Goal: Transaction & Acquisition: Book appointment/travel/reservation

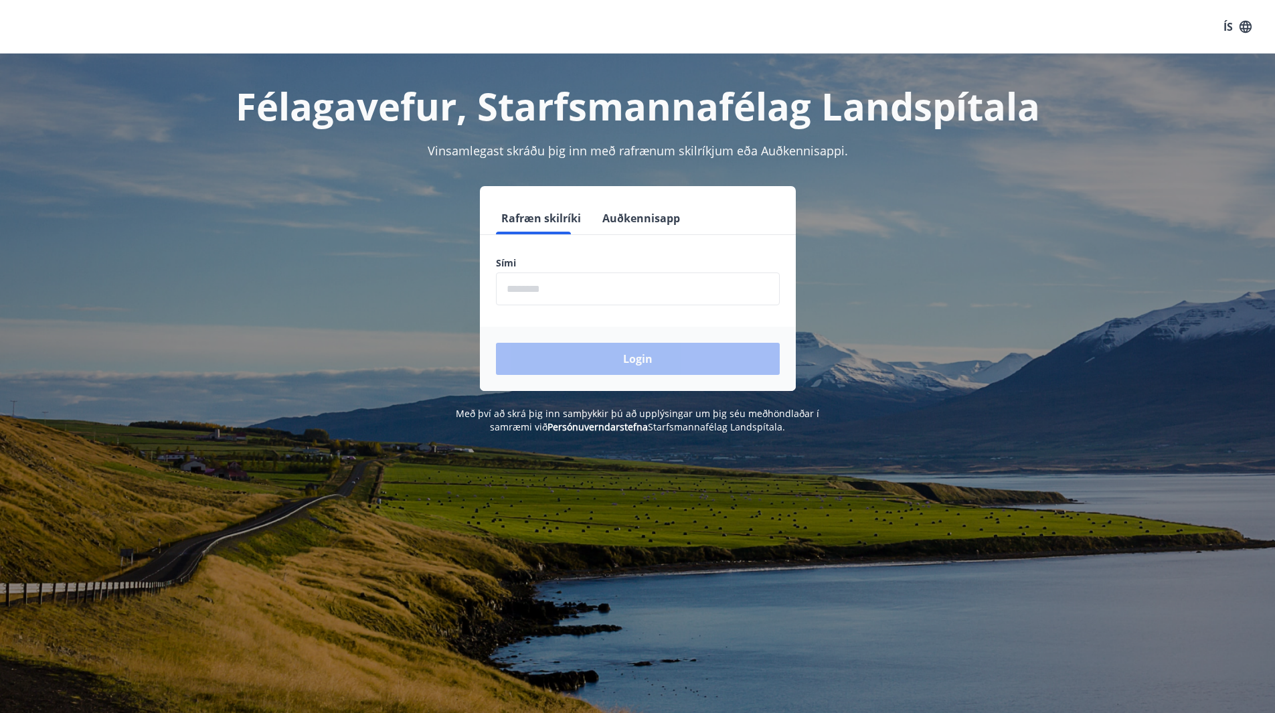
click at [541, 284] on input "phone" at bounding box center [638, 288] width 284 height 33
type input "********"
click at [632, 353] on button "Login" at bounding box center [638, 359] width 284 height 32
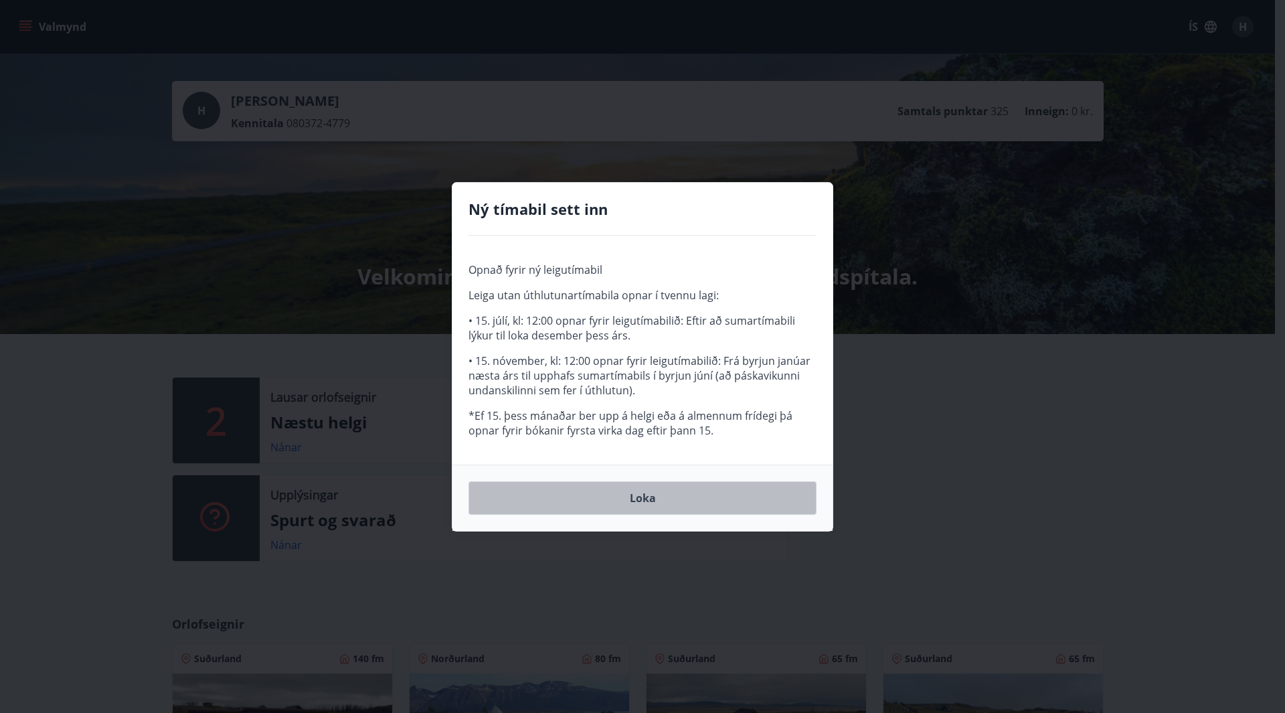
click at [648, 497] on button "Loka" at bounding box center [642, 497] width 348 height 33
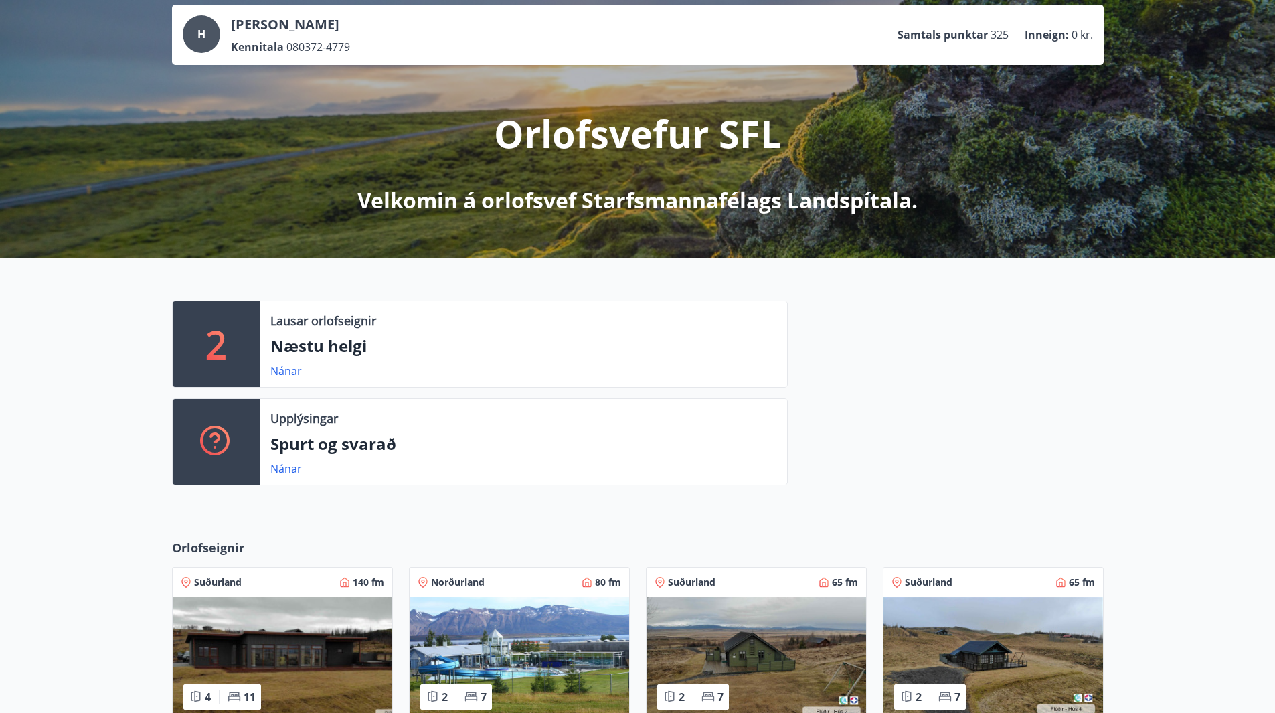
scroll to position [134, 0]
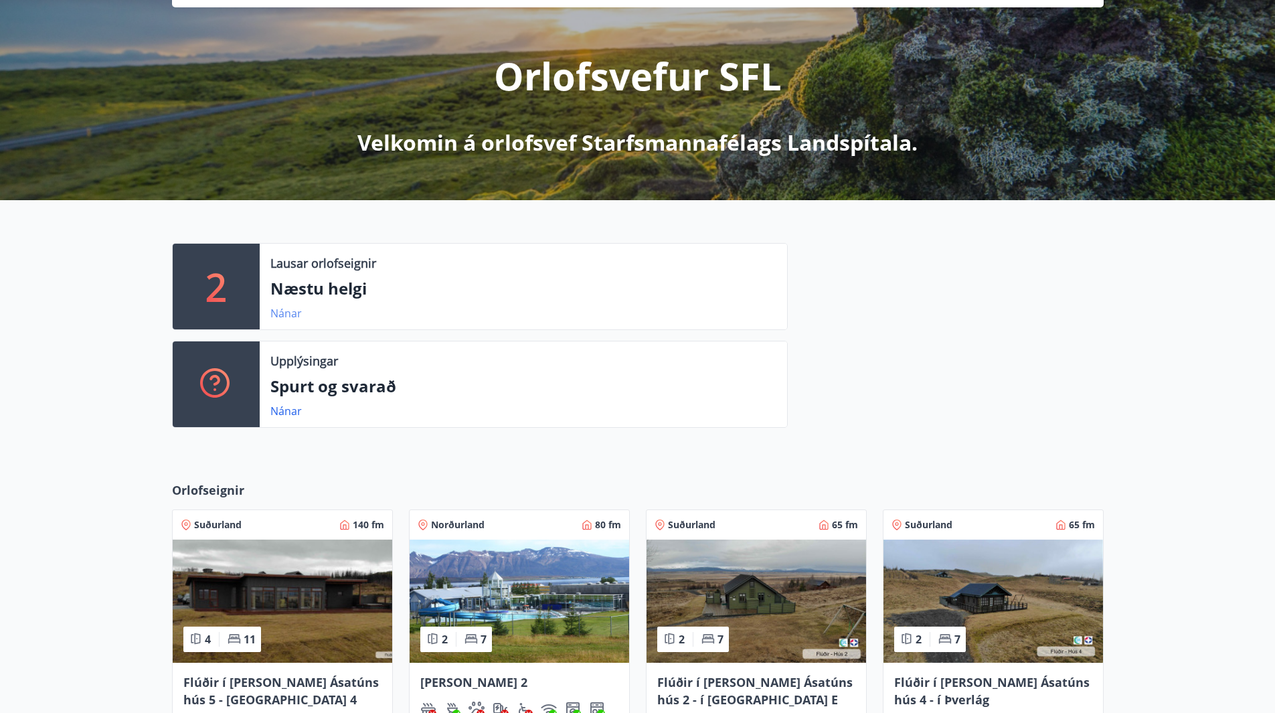
click at [282, 317] on link "Nánar" at bounding box center [285, 313] width 31 height 15
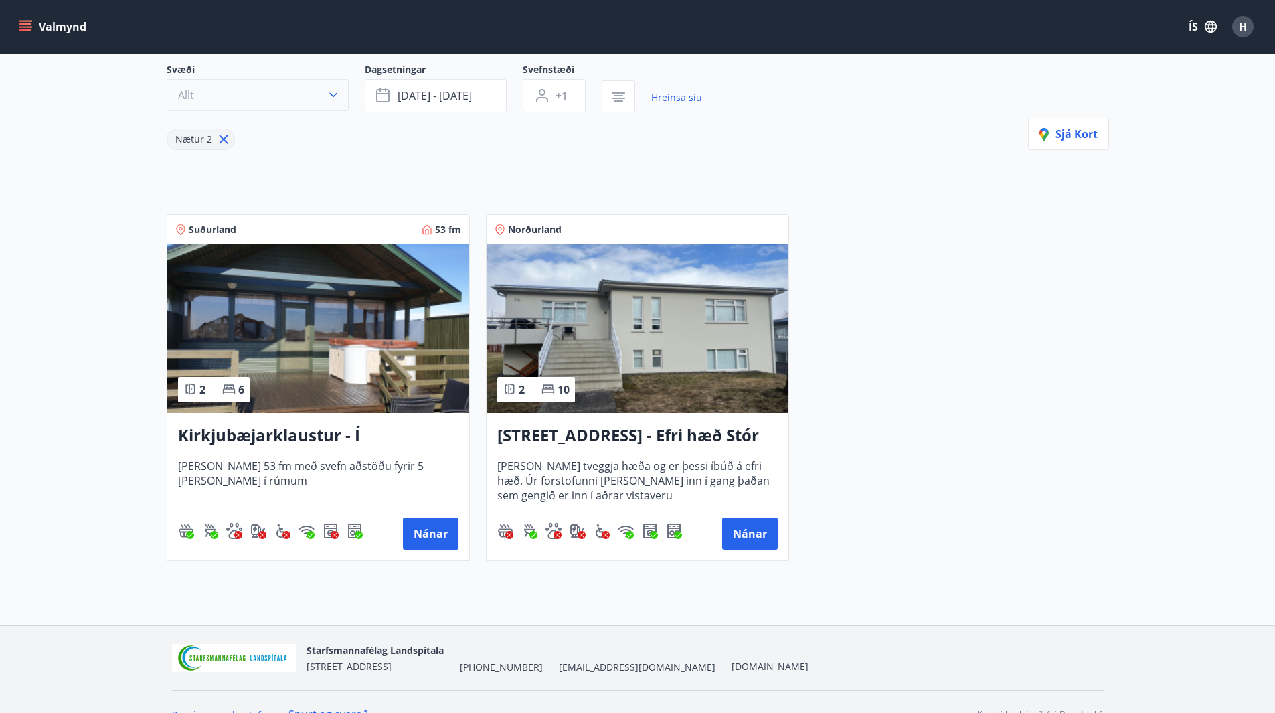
scroll to position [150, 0]
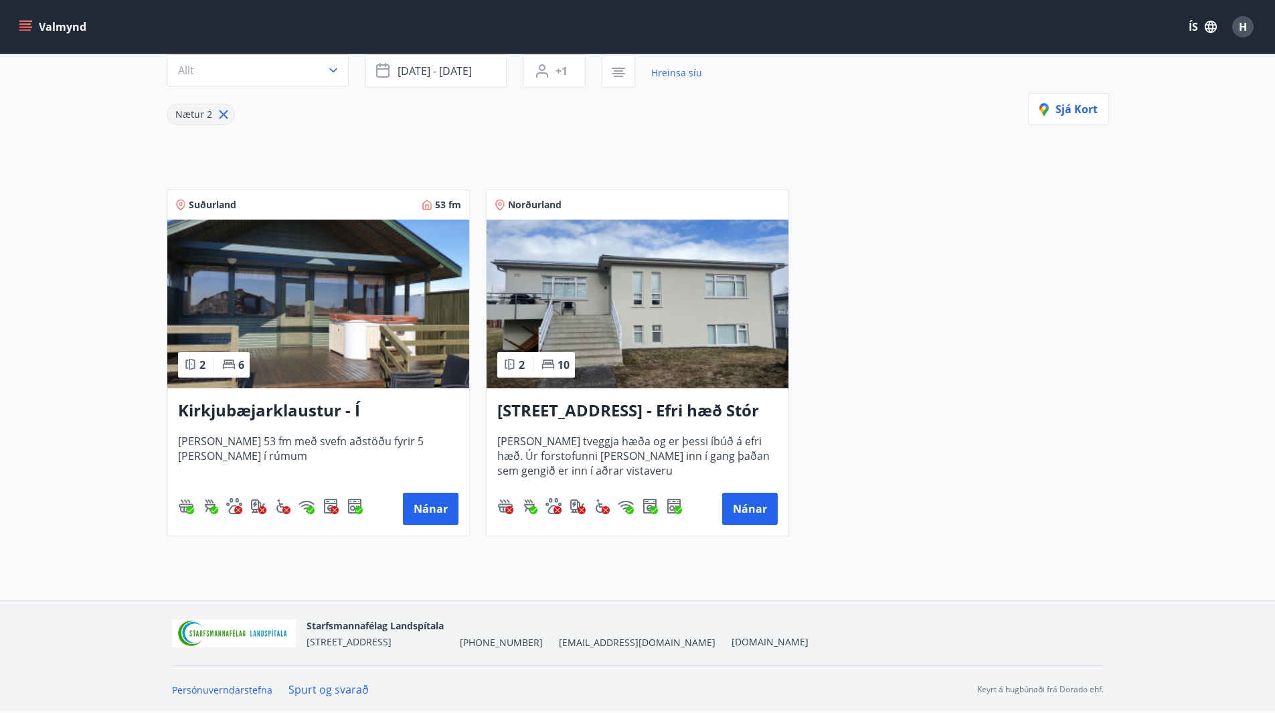
click at [26, 24] on icon "menu" at bounding box center [25, 23] width 12 height 1
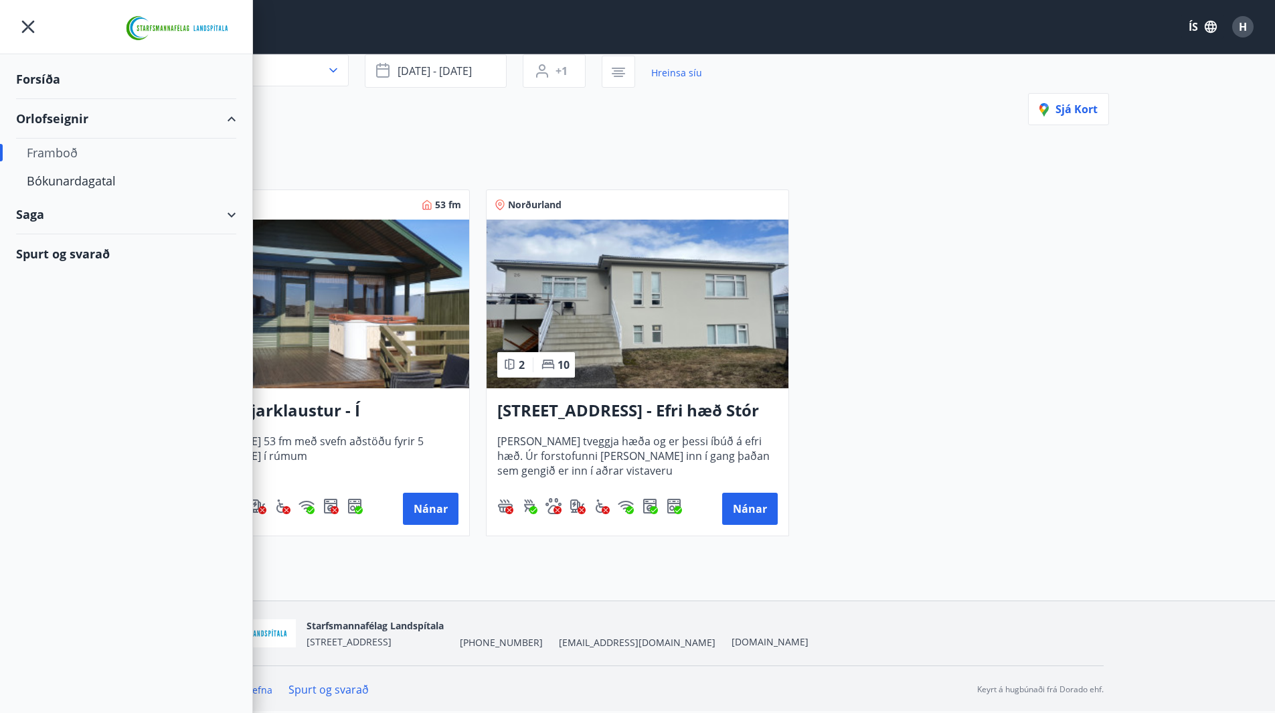
click at [70, 155] on div "Framboð" at bounding box center [126, 152] width 199 height 28
type input "*"
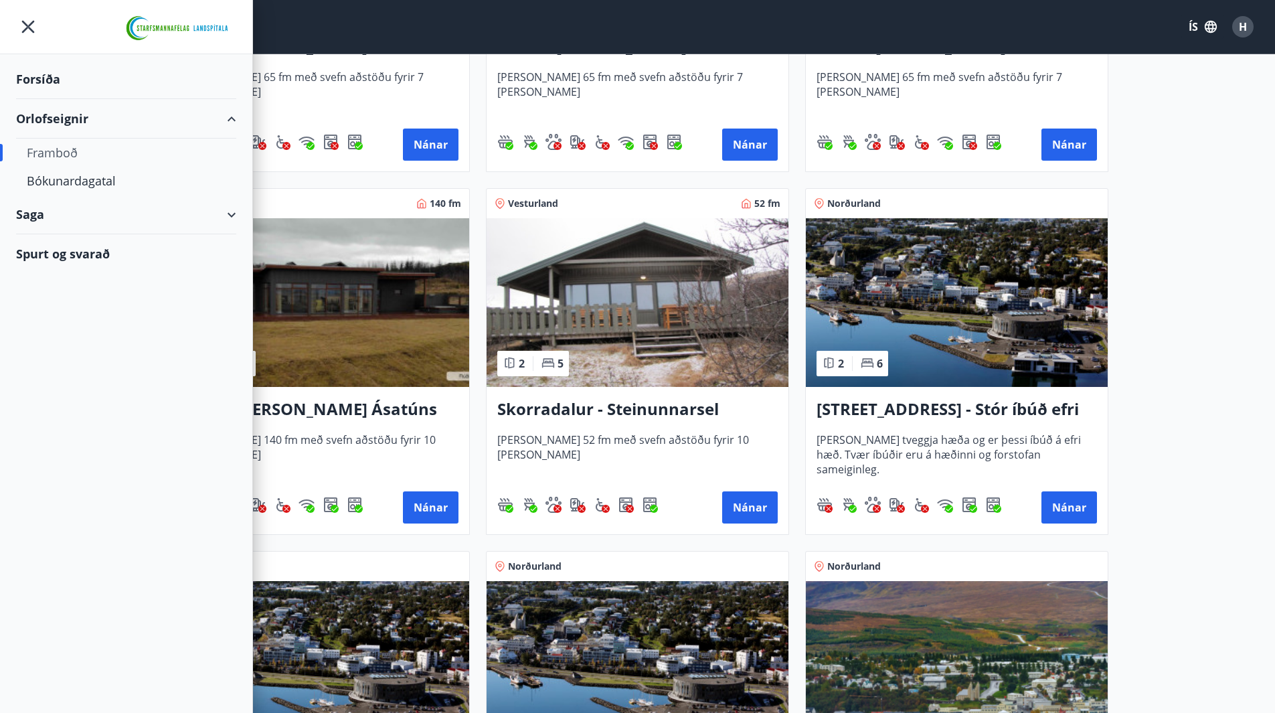
scroll to position [886, 0]
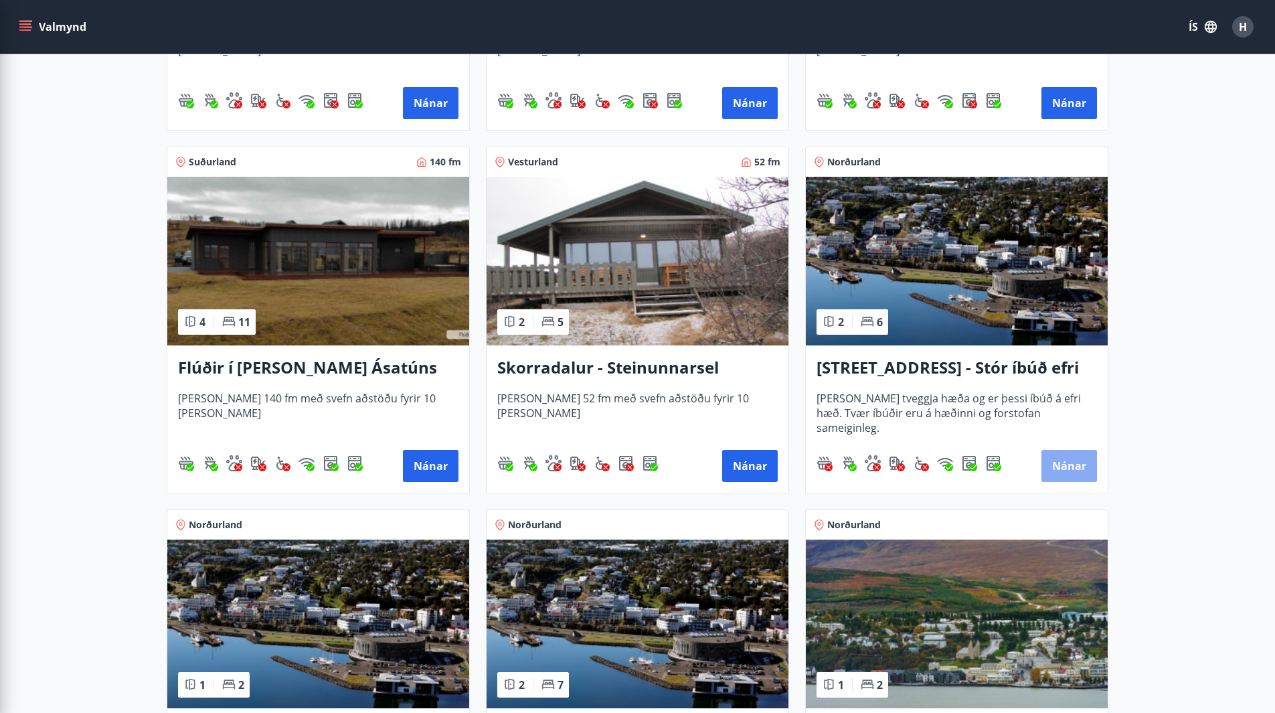
click at [1072, 466] on button "Nánar" at bounding box center [1069, 466] width 56 height 32
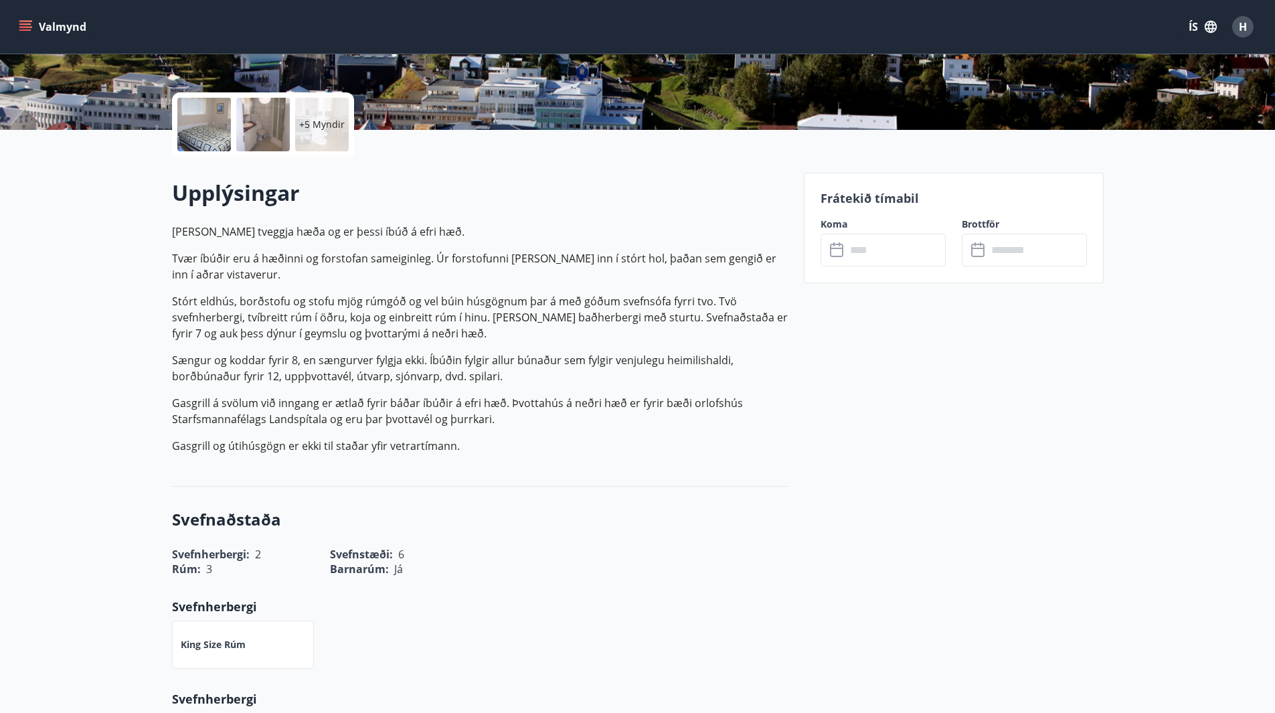
scroll to position [335, 0]
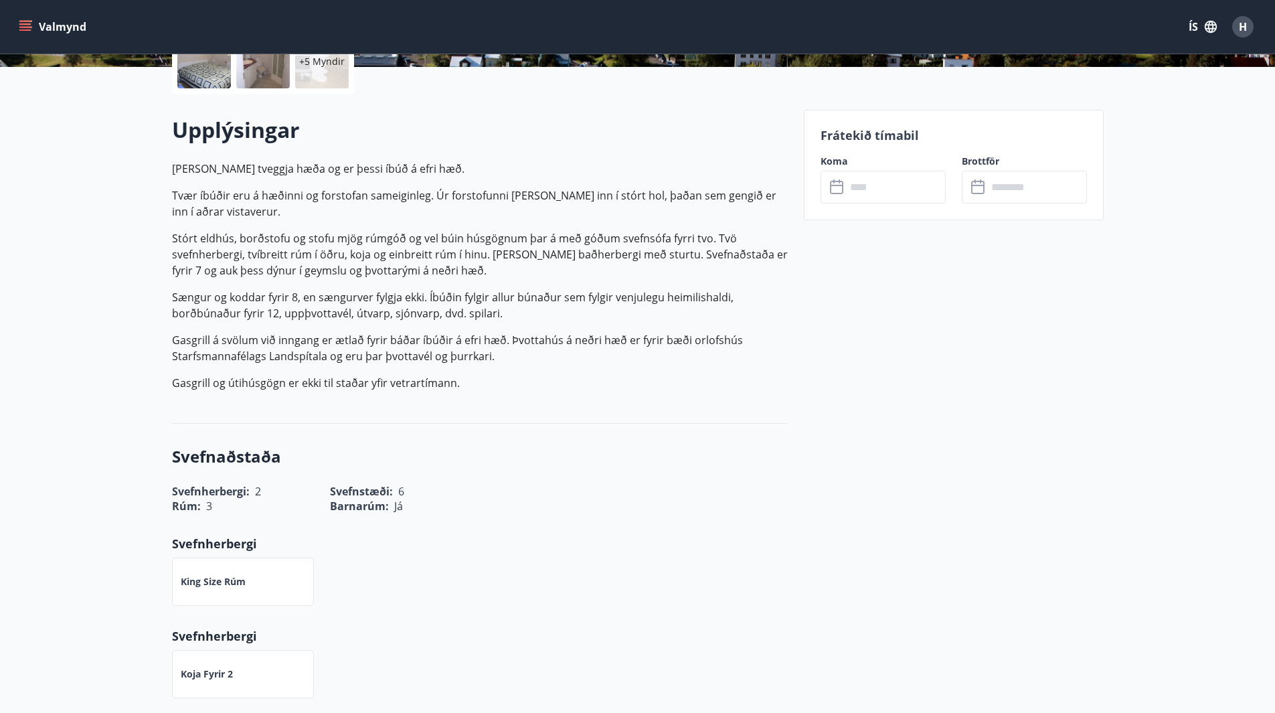
click at [876, 188] on input "text" at bounding box center [896, 187] width 100 height 33
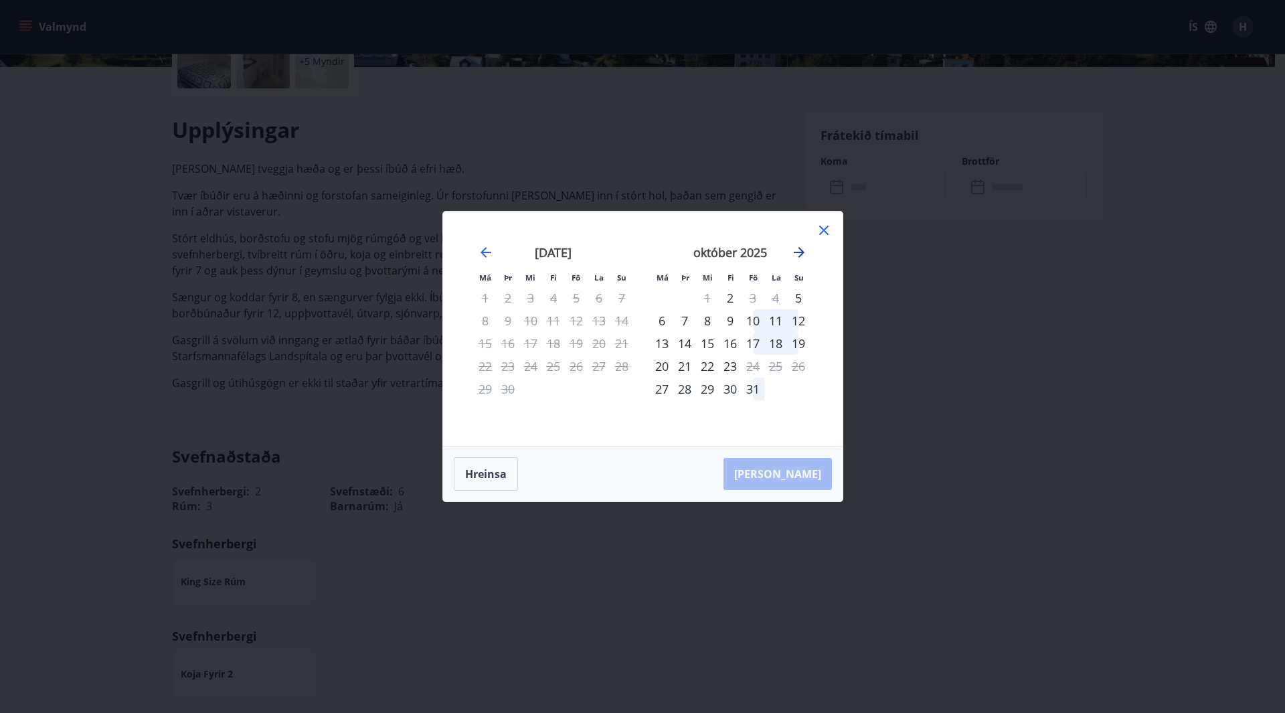
click at [800, 252] on icon "Move forward to switch to the next month." at bounding box center [798, 252] width 11 height 11
click at [486, 250] on icon "Move backward to switch to the previous month." at bounding box center [486, 252] width 16 height 16
click at [755, 321] on div "10" at bounding box center [752, 320] width 23 height 23
click at [481, 250] on icon "Move backward to switch to the previous month." at bounding box center [486, 252] width 16 height 16
click at [800, 253] on icon "Move forward to switch to the next month." at bounding box center [798, 252] width 11 height 11
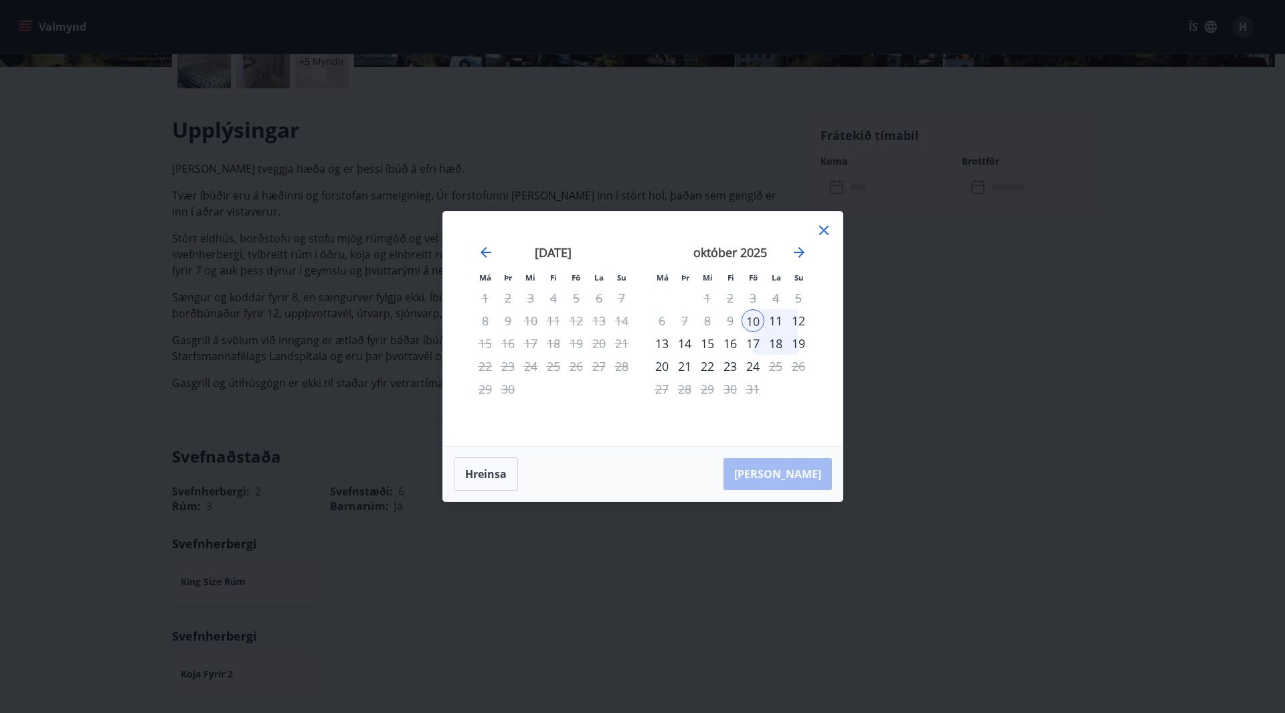
click at [823, 232] on icon at bounding box center [824, 230] width 16 height 16
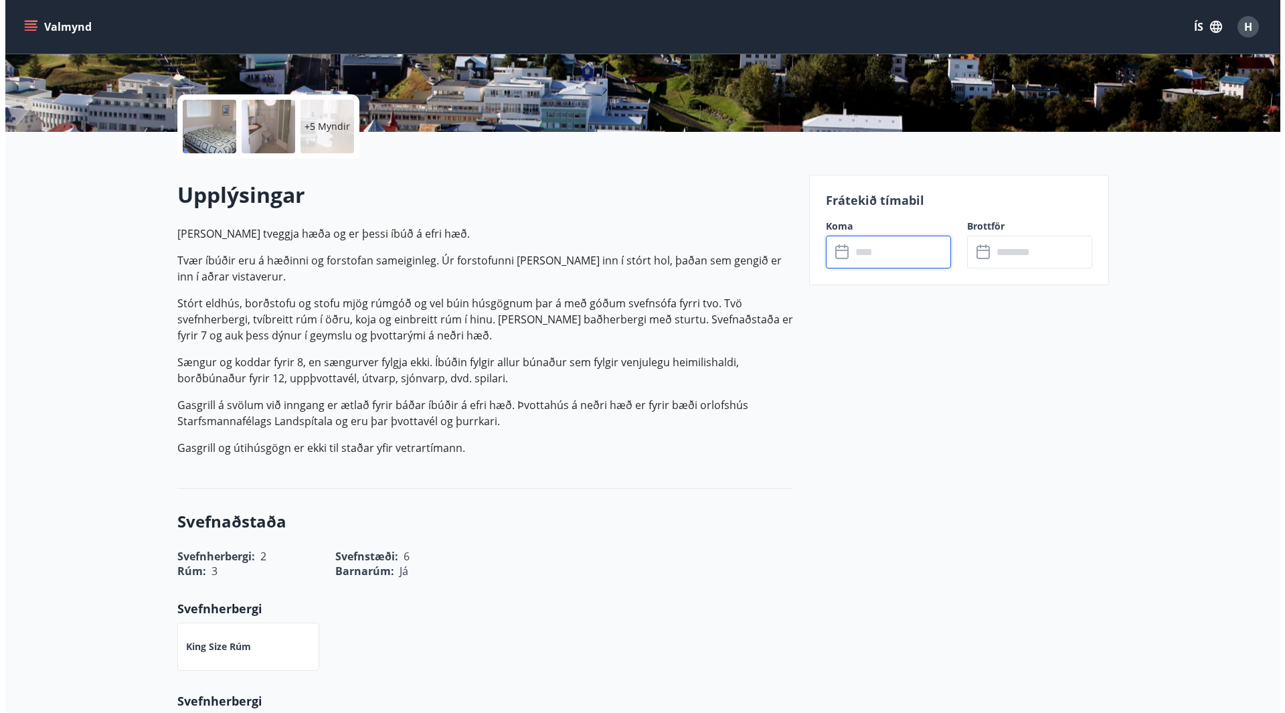
scroll to position [0, 0]
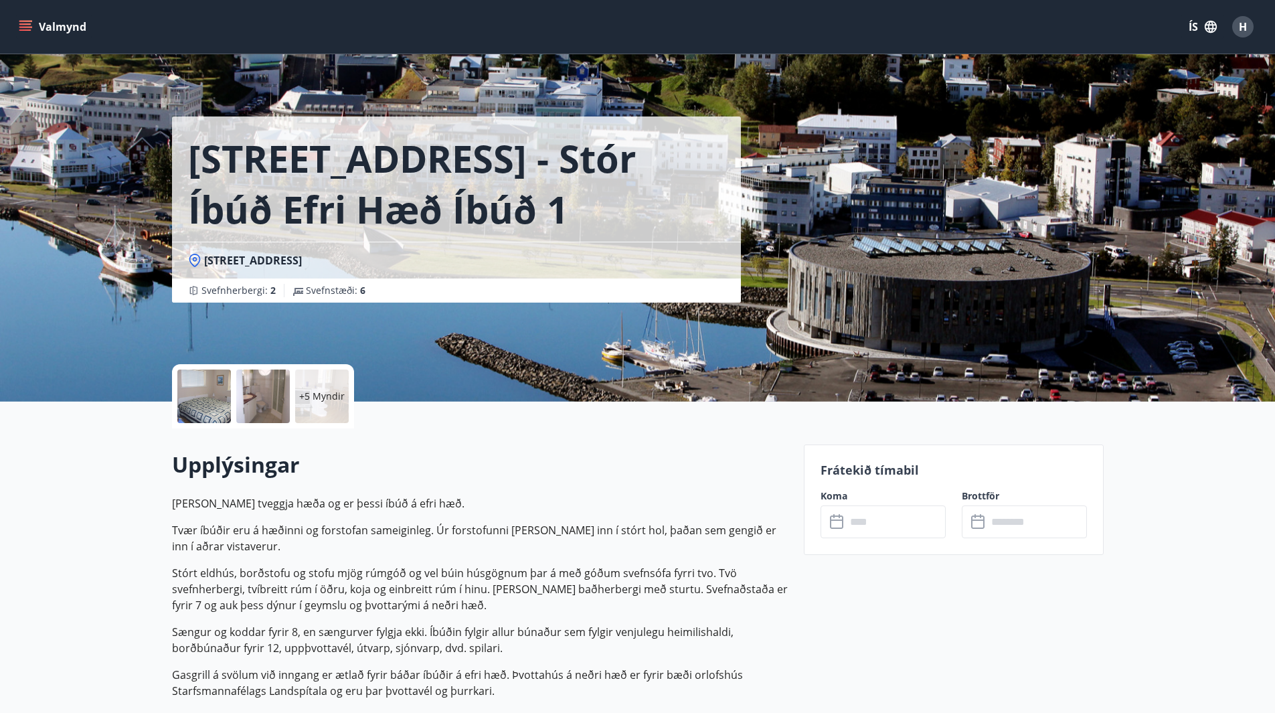
click at [333, 385] on div "+5 Myndir" at bounding box center [322, 396] width 54 height 54
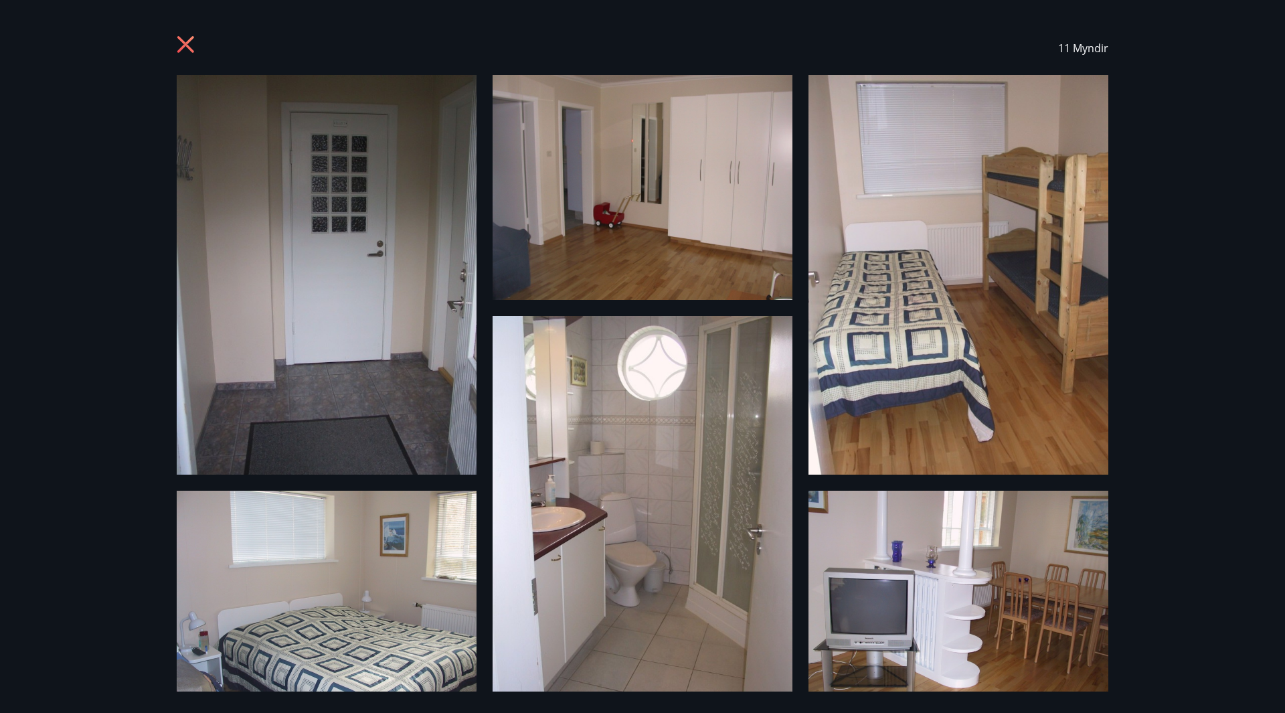
click at [178, 43] on icon at bounding box center [187, 45] width 21 height 21
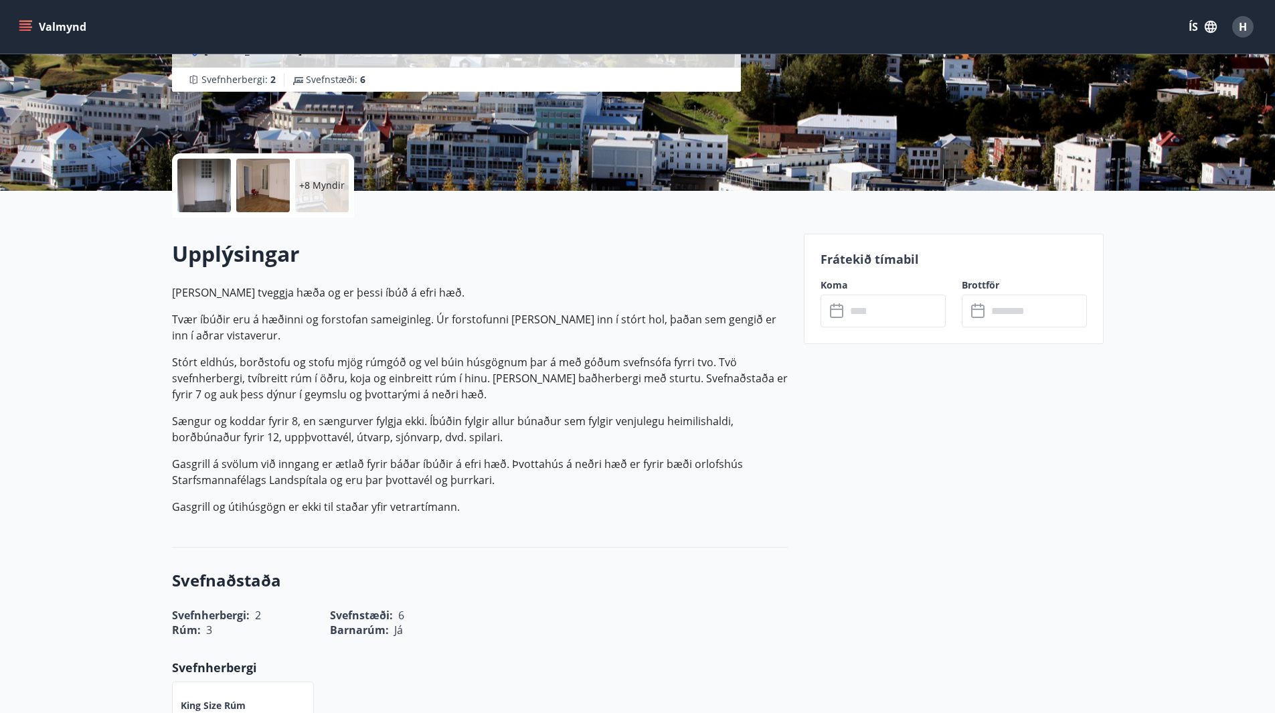
scroll to position [201, 0]
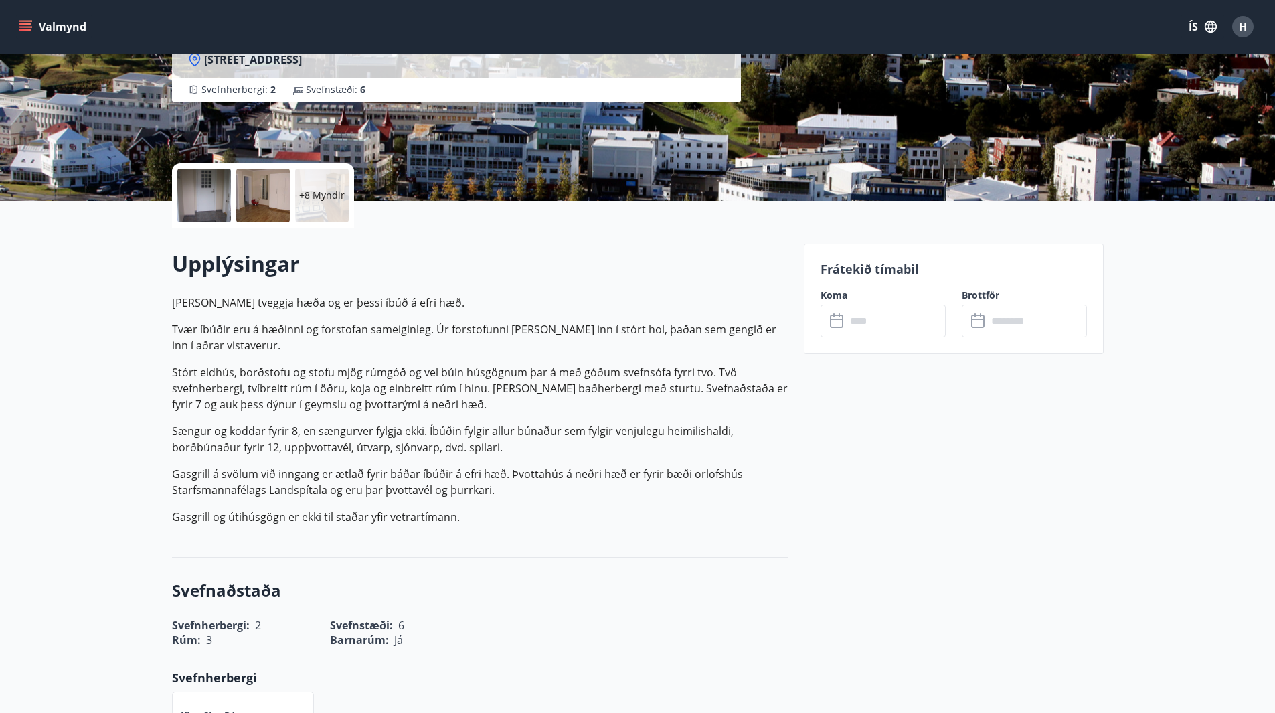
click at [22, 24] on icon "menu" at bounding box center [25, 23] width 12 height 1
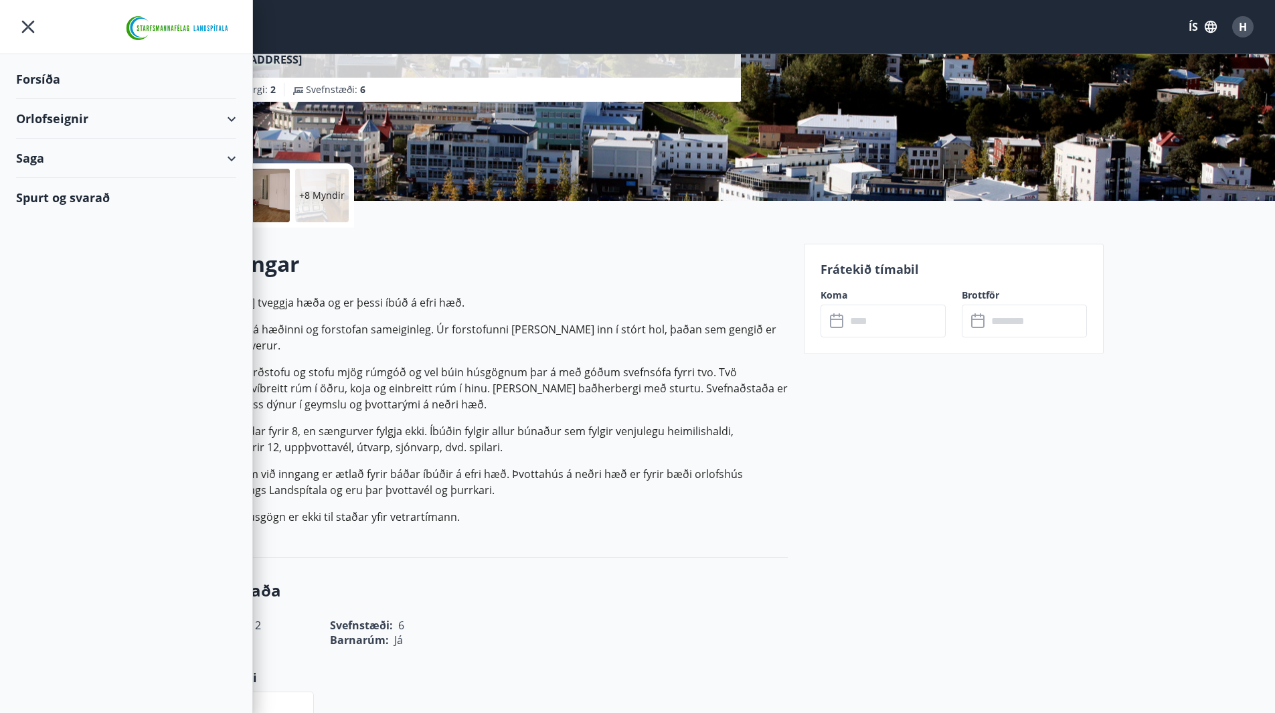
click at [29, 31] on icon "menu" at bounding box center [28, 27] width 24 height 24
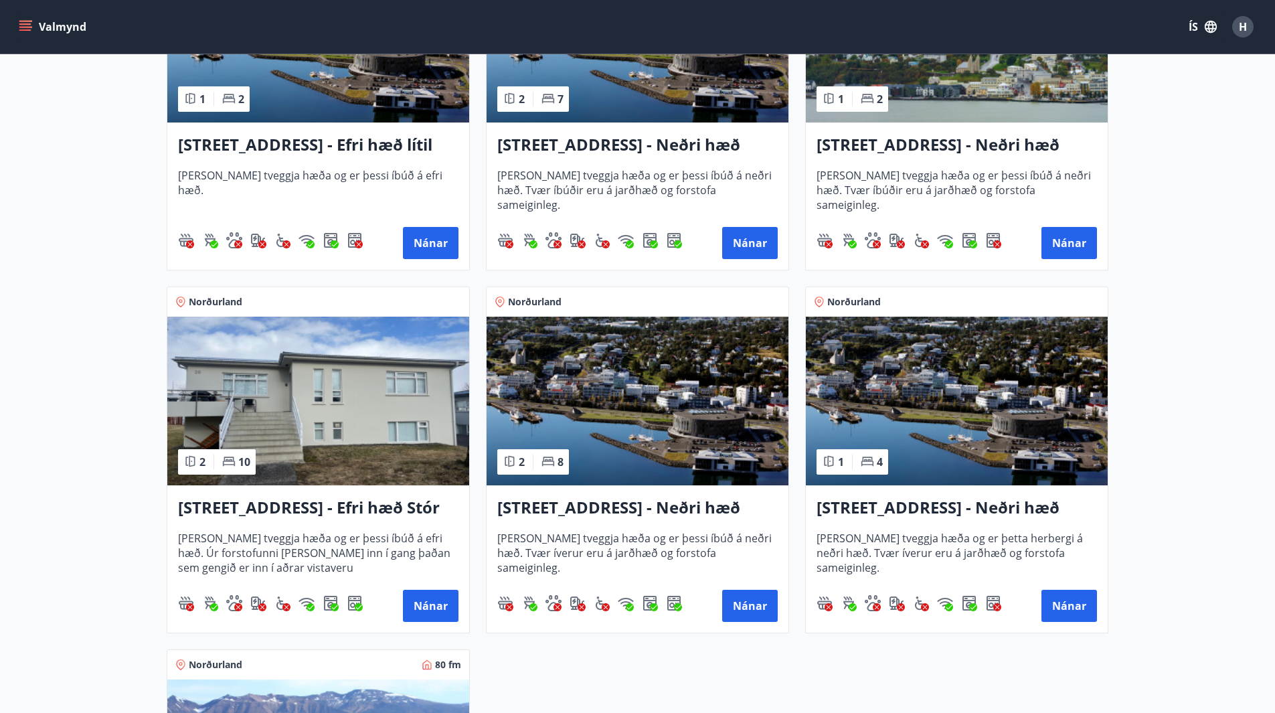
scroll to position [1472, 0]
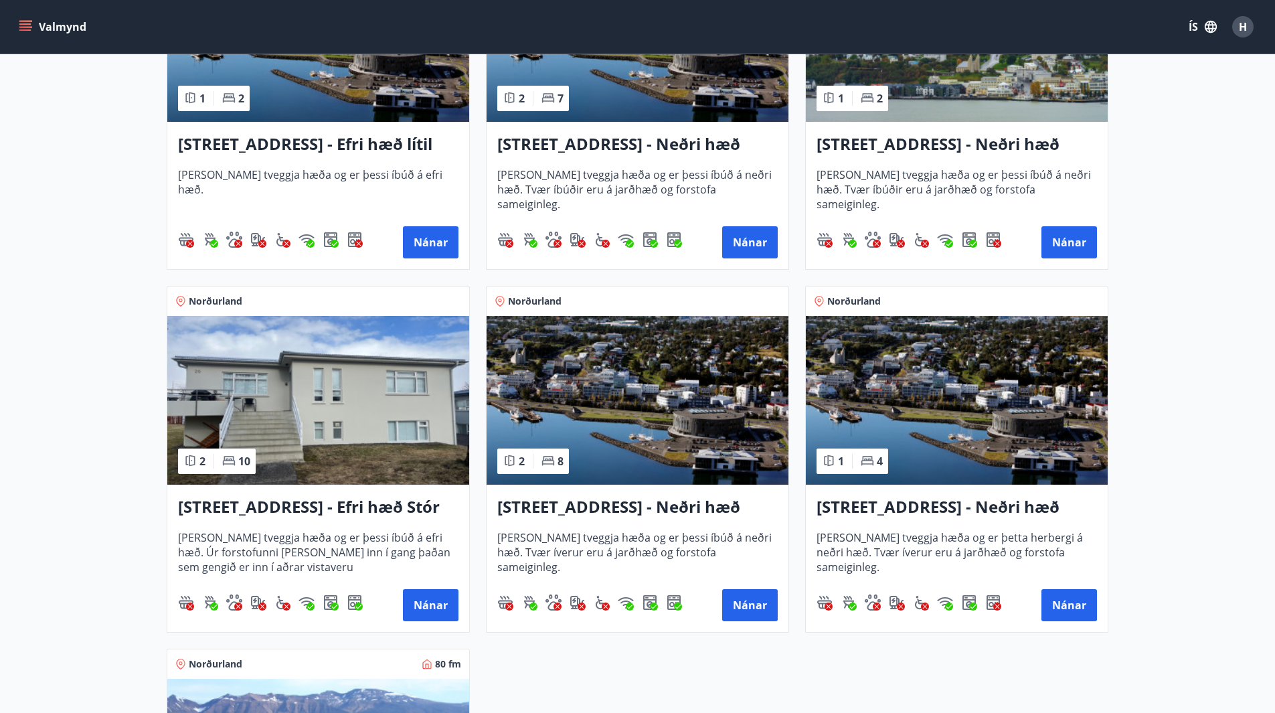
click at [385, 506] on h3 "Hrafnagilsstræti 26 - Efri hæð Stór íbúð 1" at bounding box center [318, 507] width 280 height 24
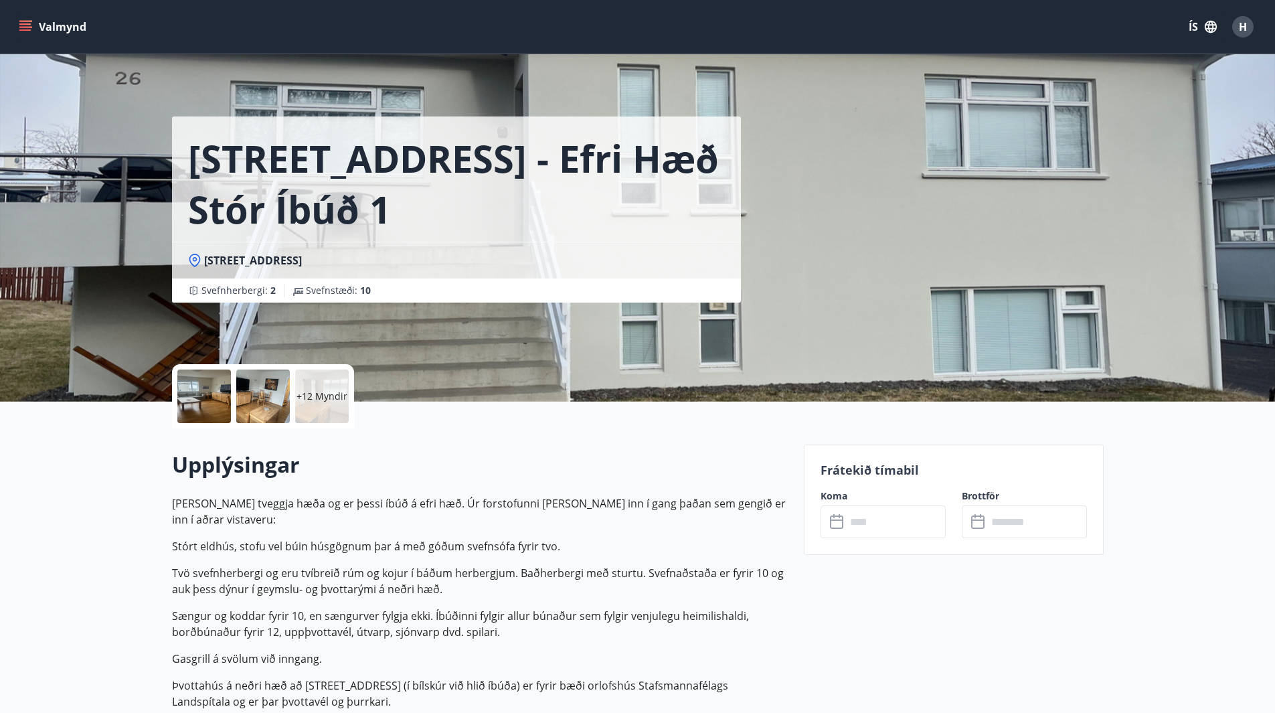
click at [876, 521] on input "text" at bounding box center [896, 521] width 100 height 33
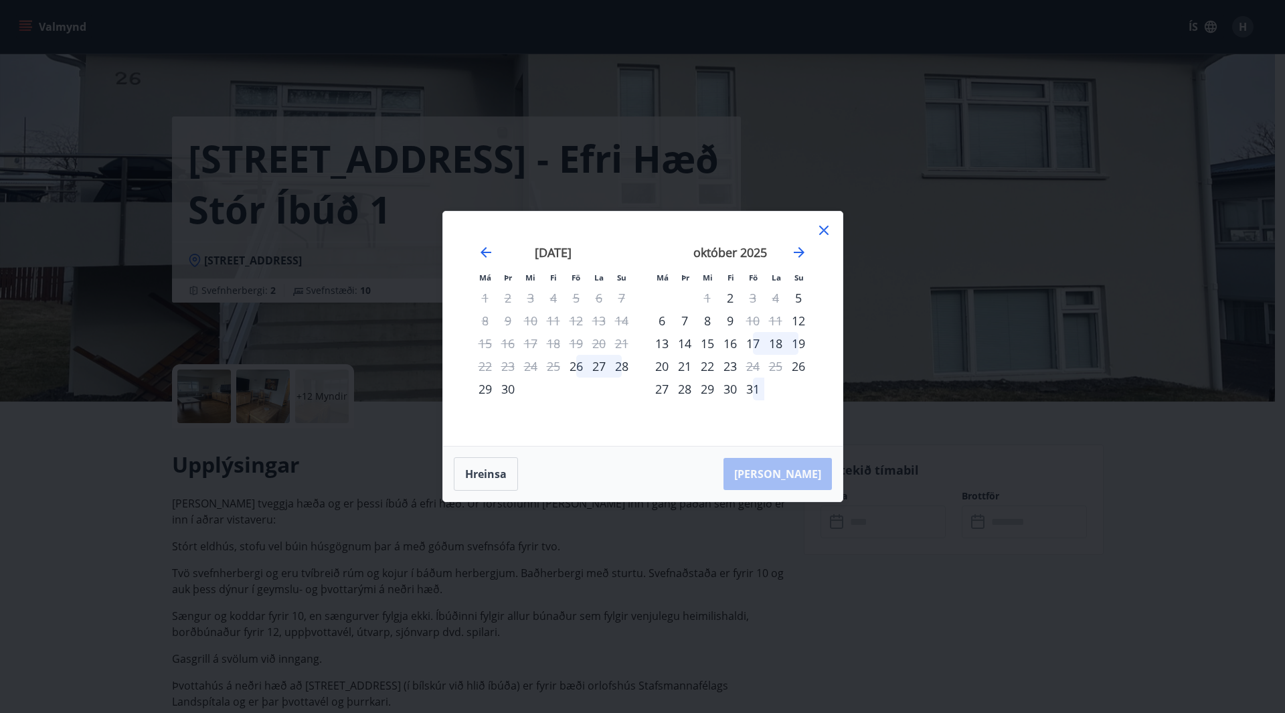
click at [826, 224] on icon at bounding box center [824, 230] width 16 height 16
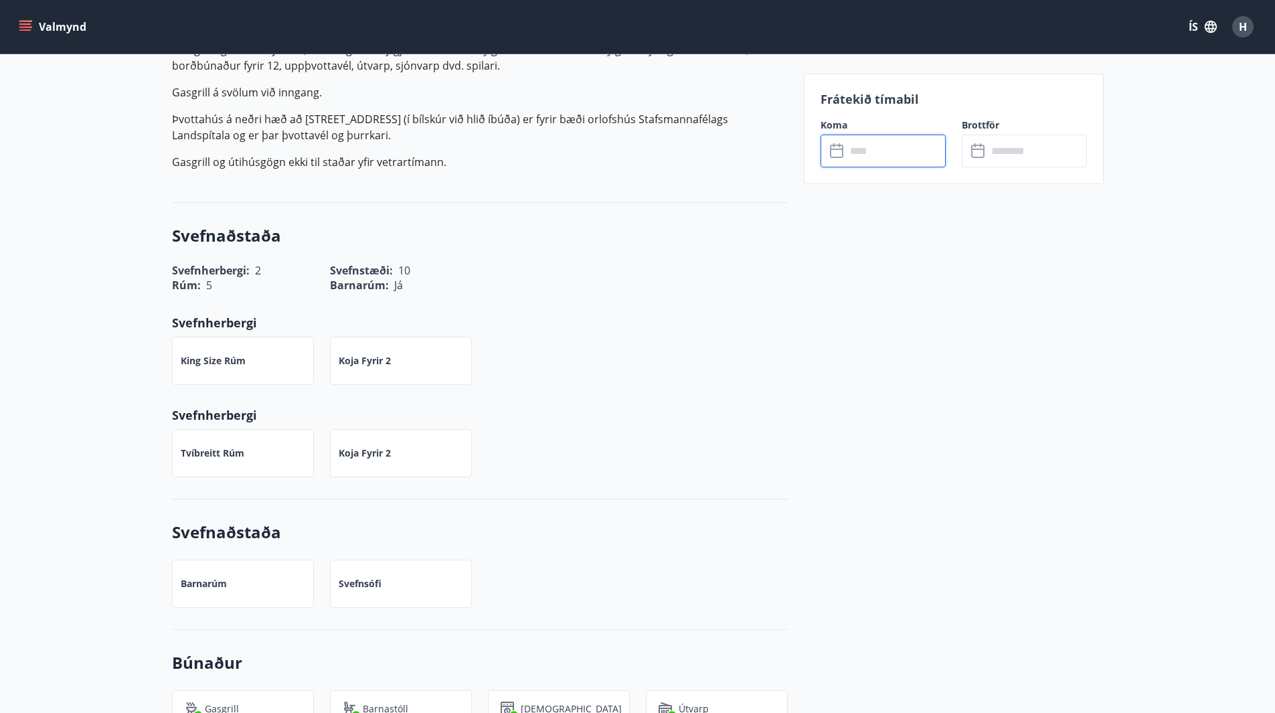
scroll to position [201, 0]
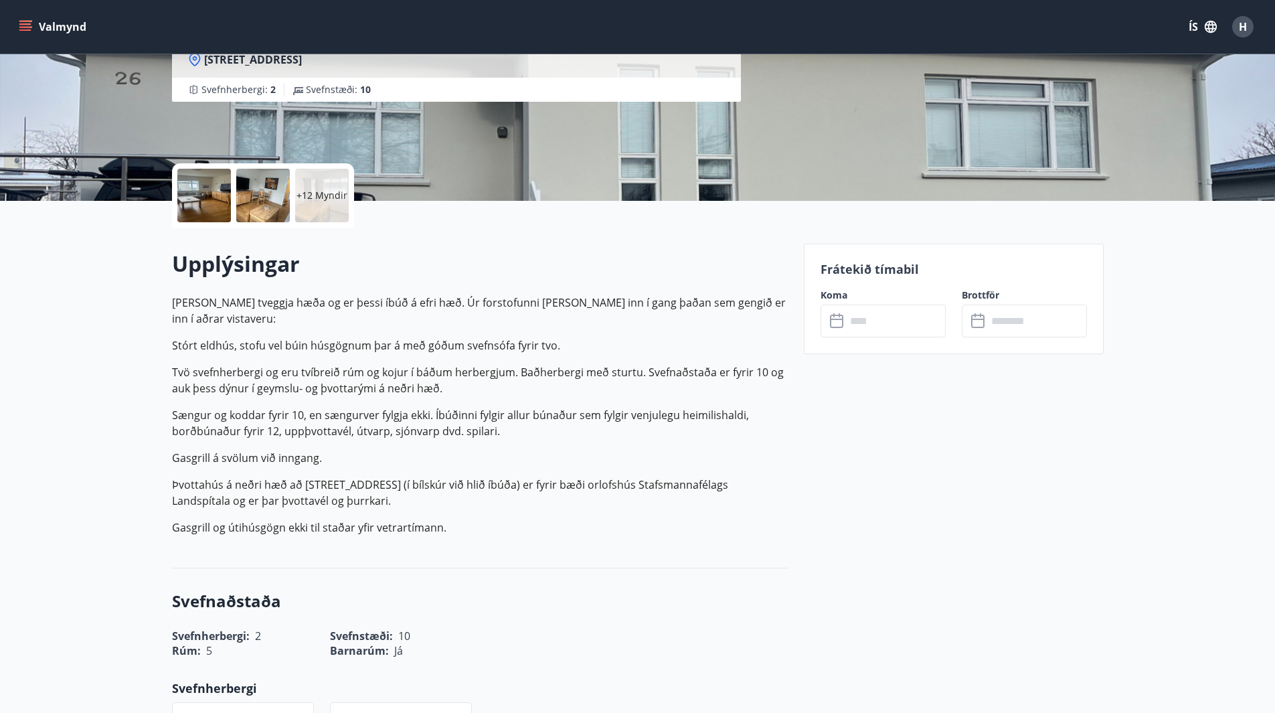
click at [322, 189] on p "+12 Myndir" at bounding box center [321, 195] width 51 height 13
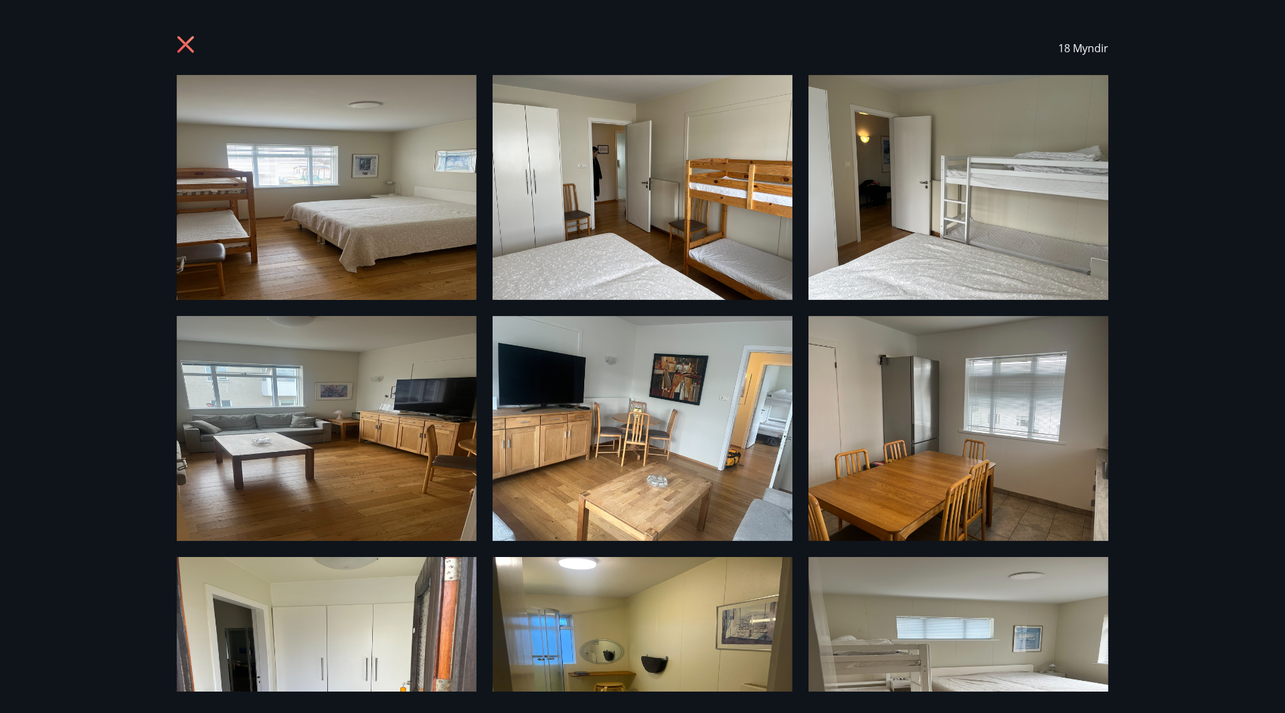
click at [184, 45] on icon at bounding box center [185, 44] width 17 height 17
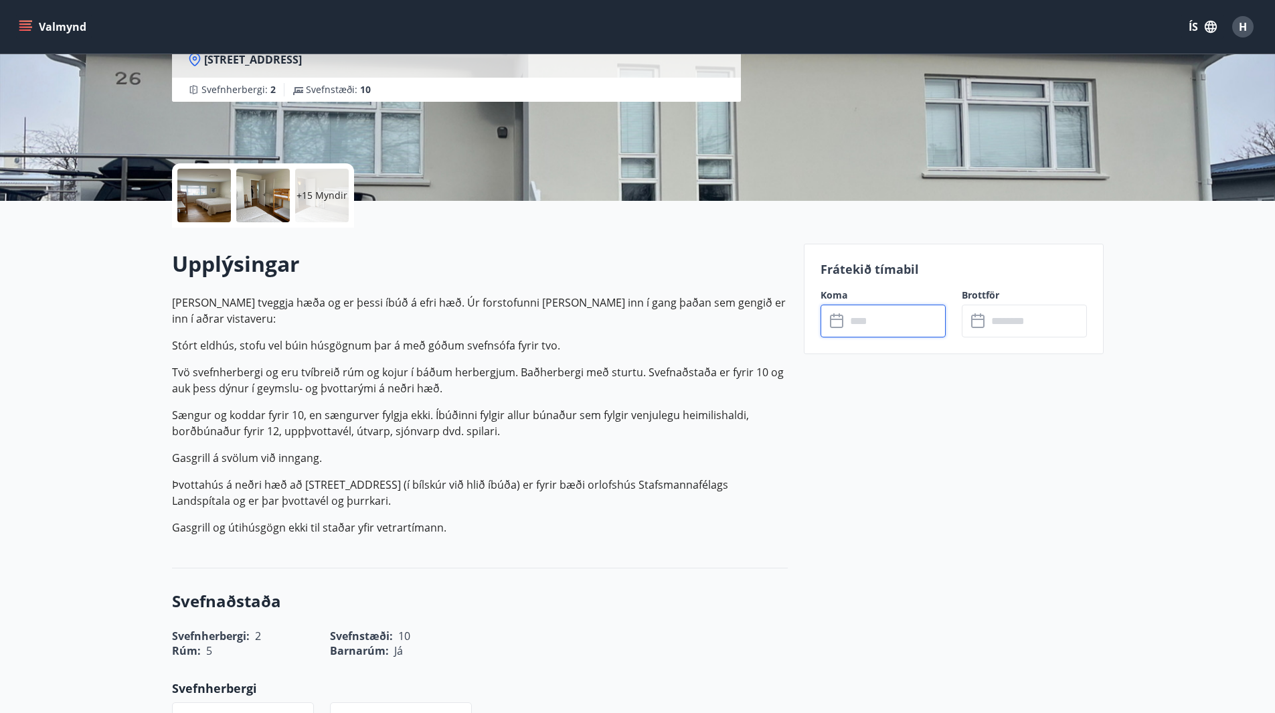
click at [873, 319] on input "text" at bounding box center [896, 320] width 100 height 33
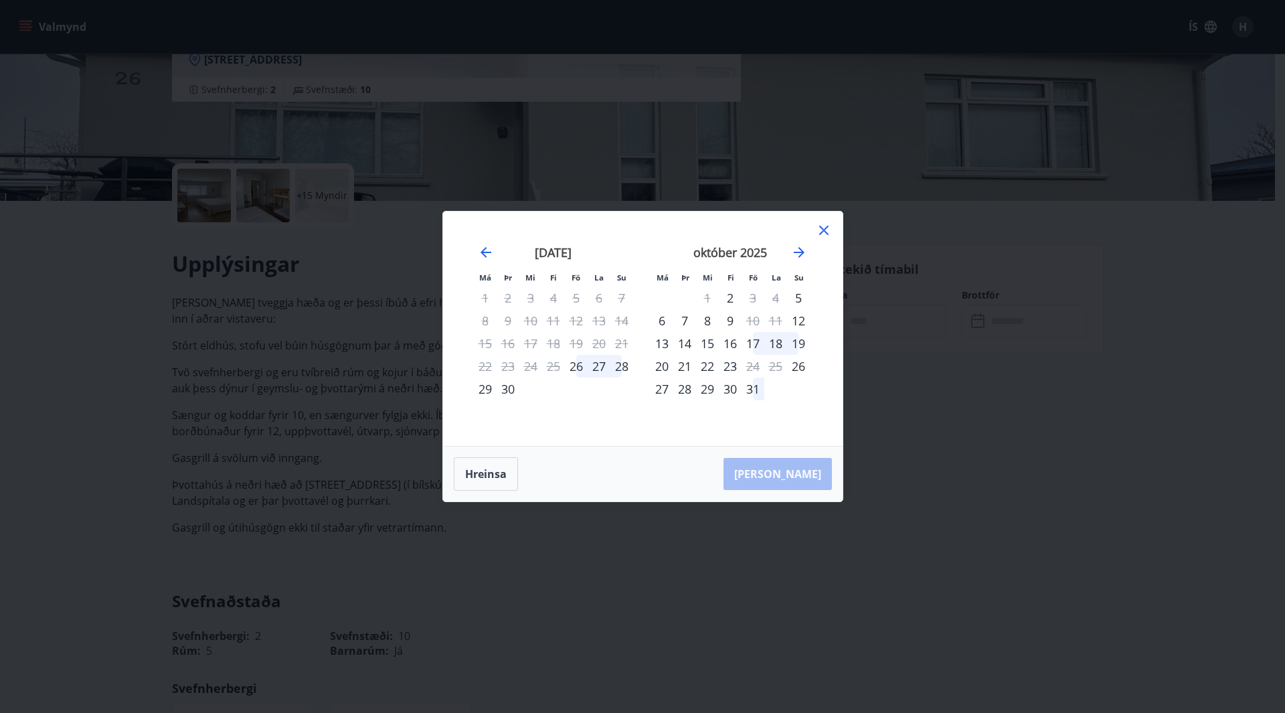
click at [755, 343] on div "17" at bounding box center [752, 343] width 23 height 23
click at [801, 345] on div "19" at bounding box center [798, 343] width 23 height 23
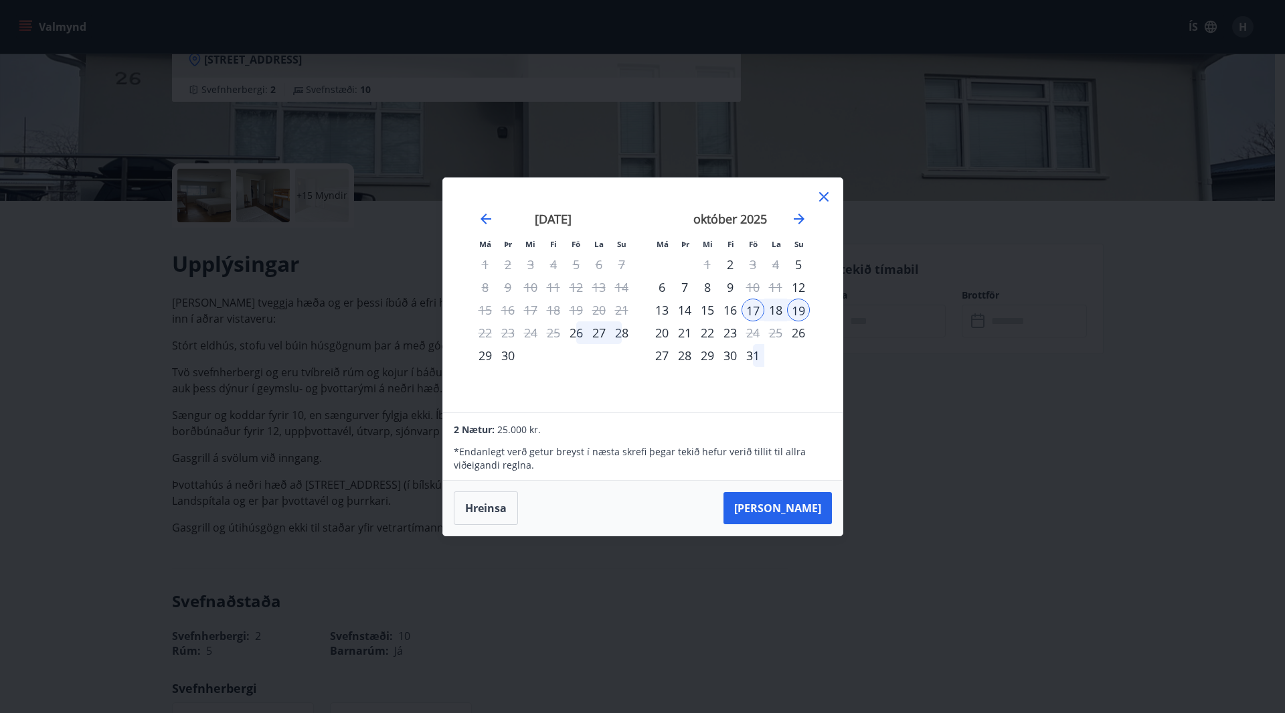
click at [825, 198] on icon at bounding box center [823, 196] width 9 height 9
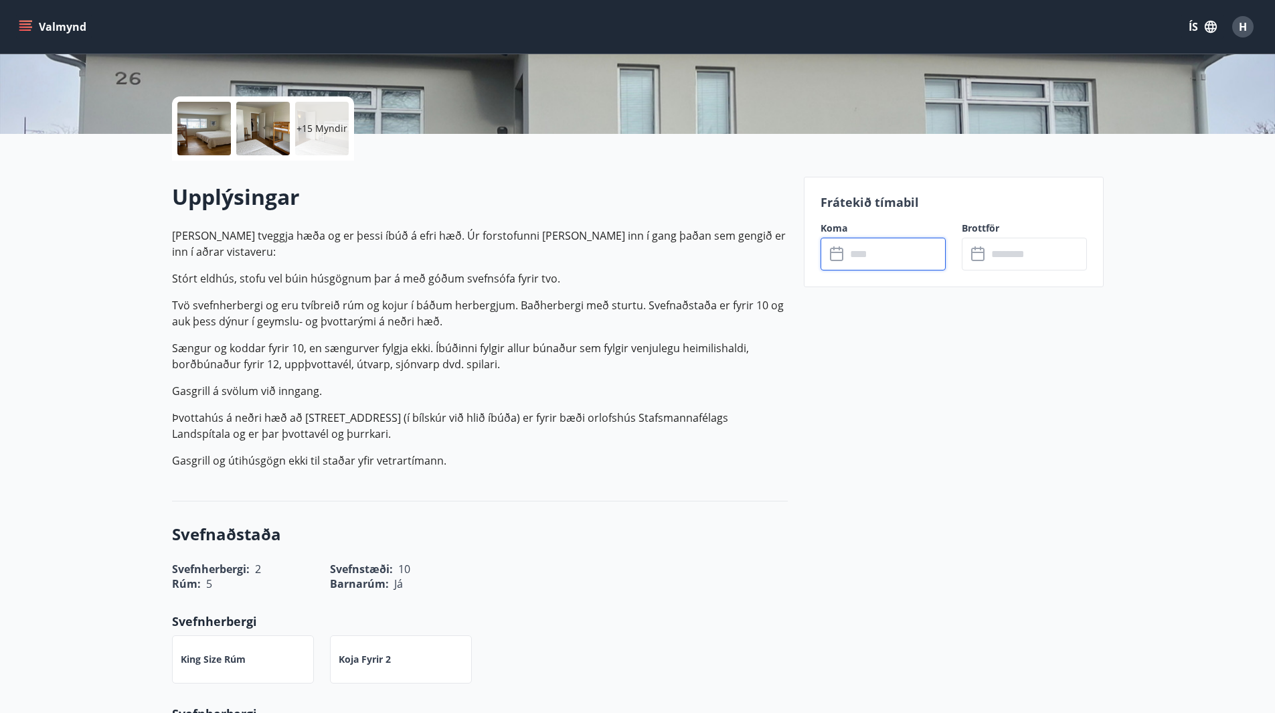
scroll to position [0, 0]
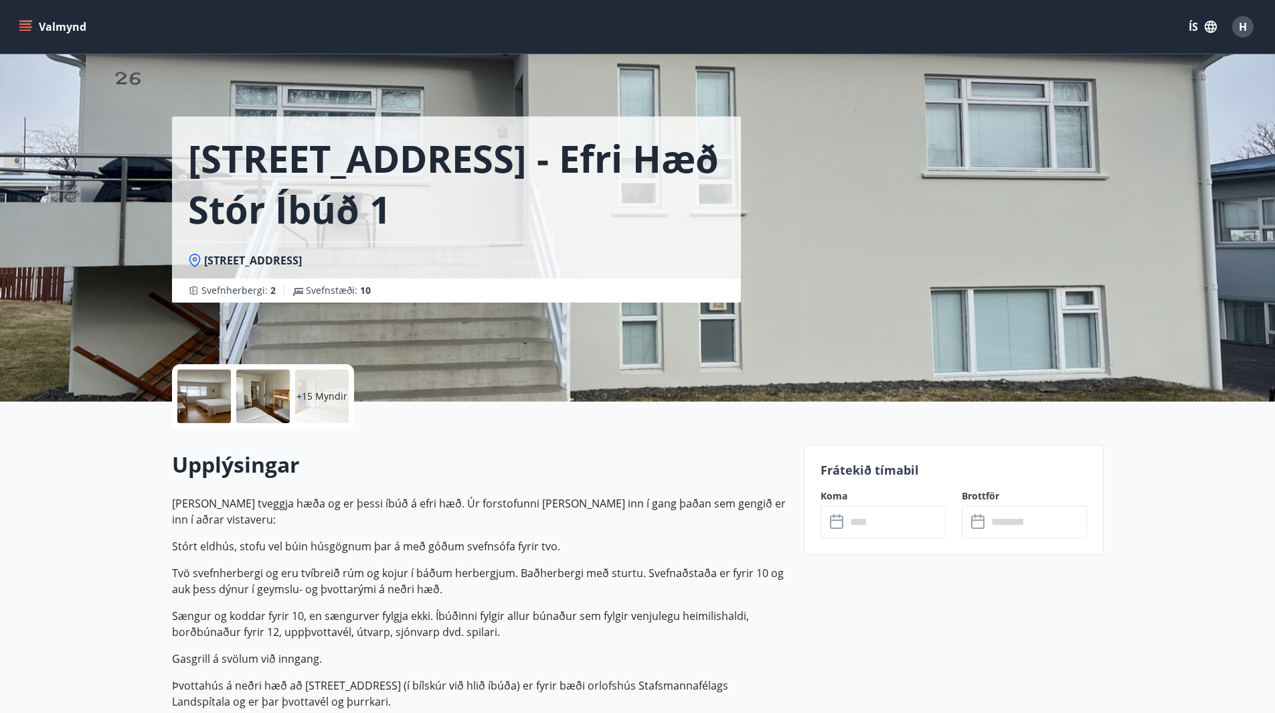
click at [29, 26] on icon "menu" at bounding box center [25, 26] width 13 height 13
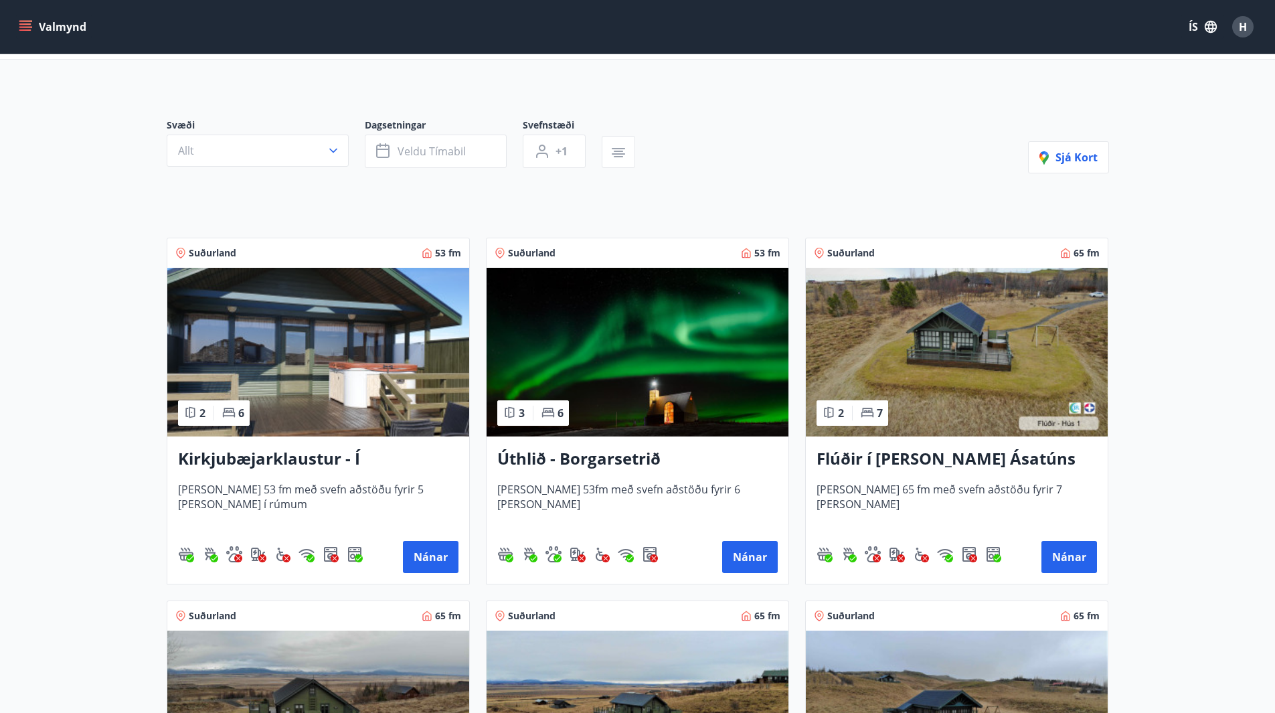
scroll to position [67, 0]
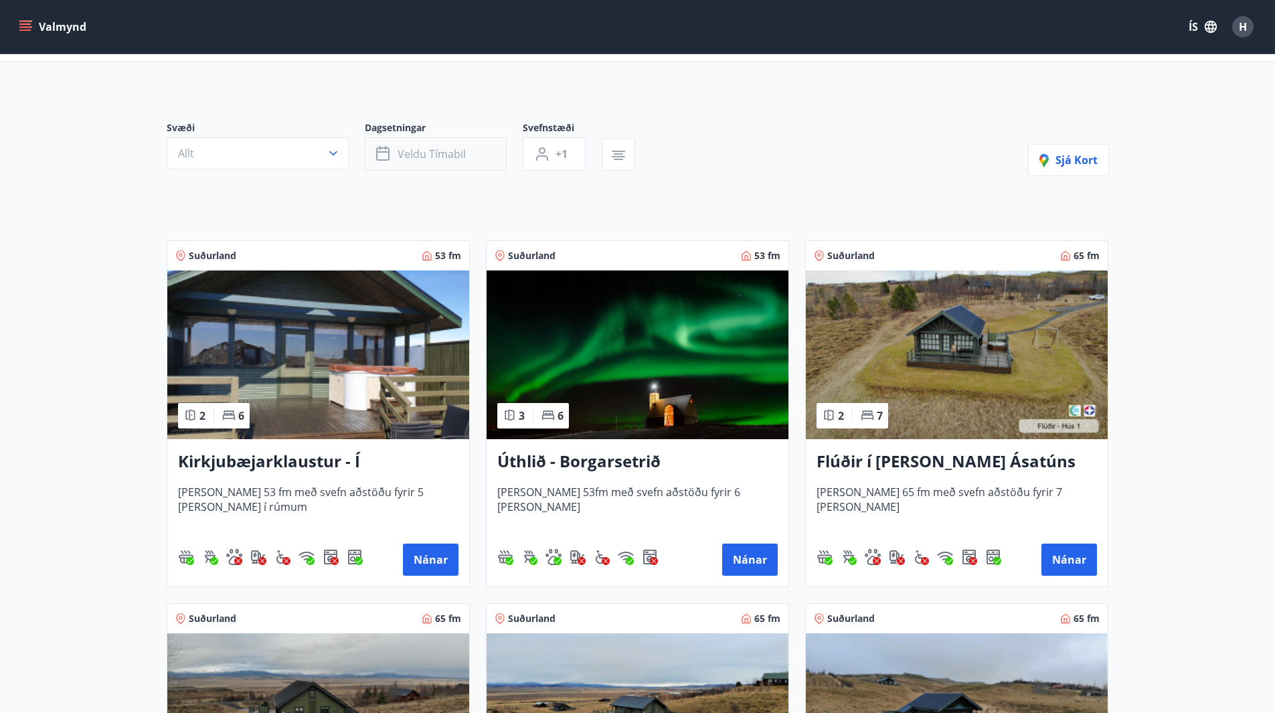
click at [428, 153] on span "Veldu tímabil" at bounding box center [431, 154] width 68 height 15
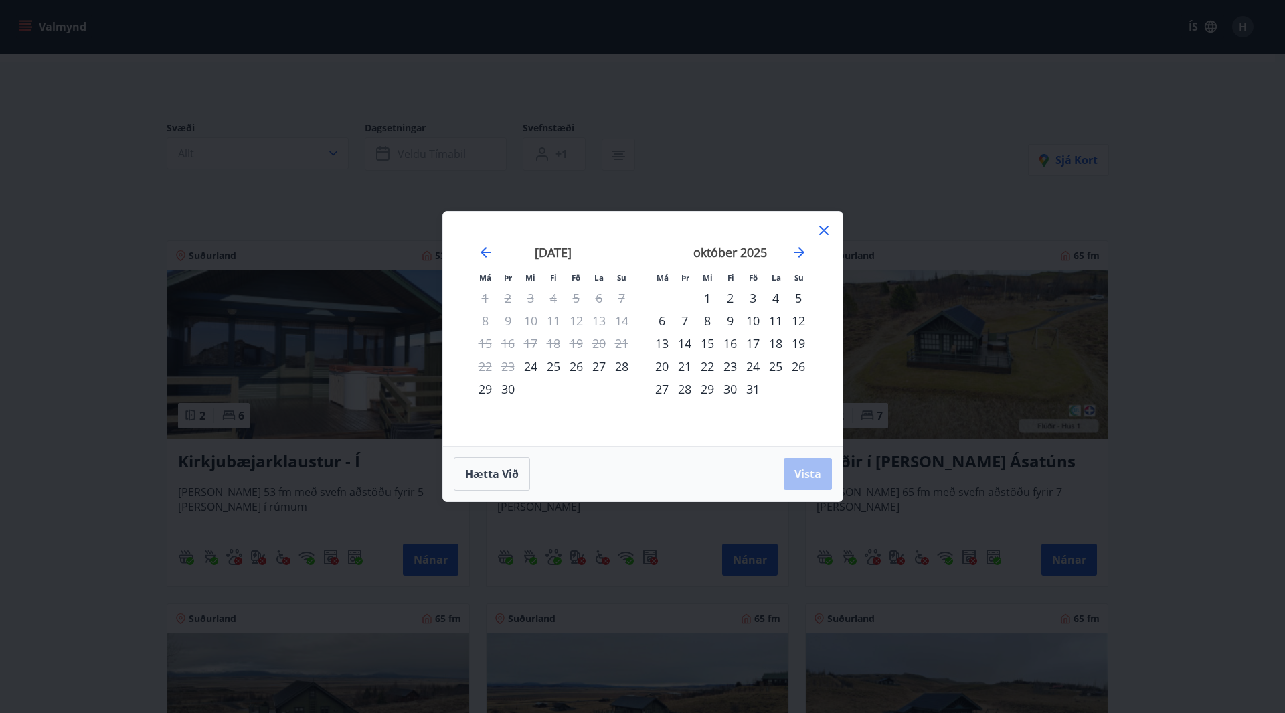
click at [826, 225] on icon at bounding box center [824, 230] width 16 height 16
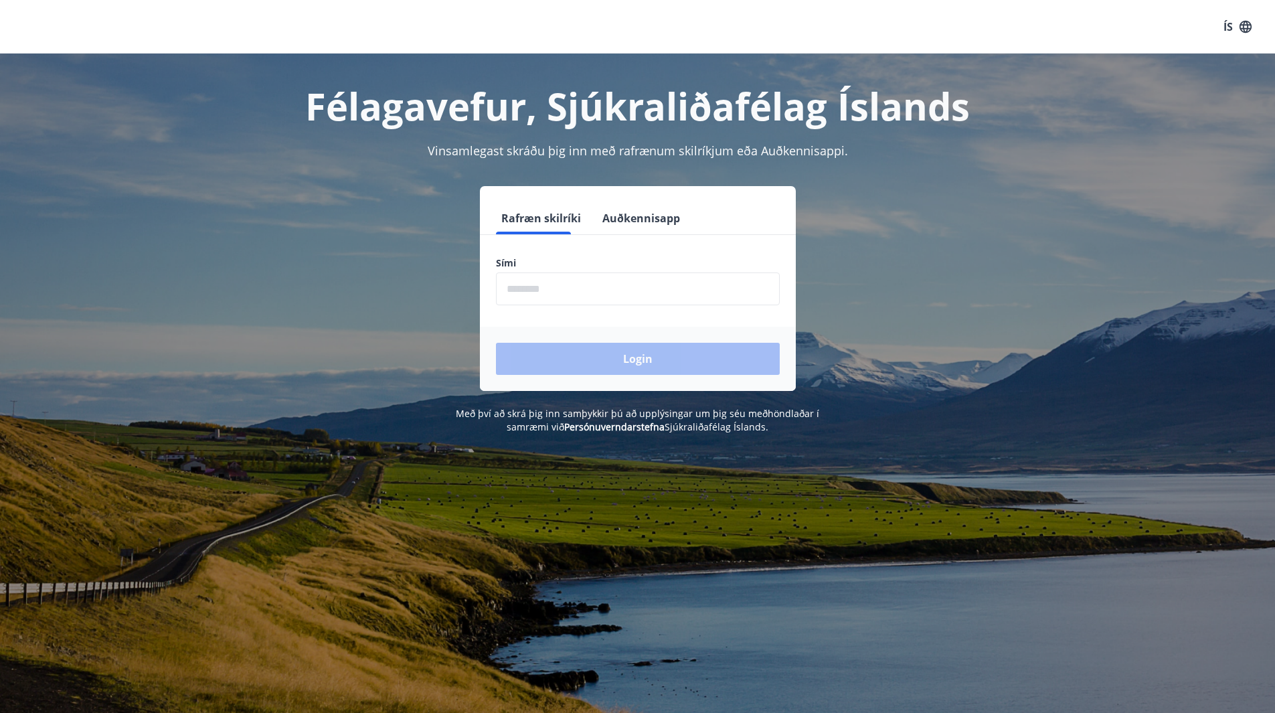
click at [537, 290] on input "phone" at bounding box center [638, 288] width 284 height 33
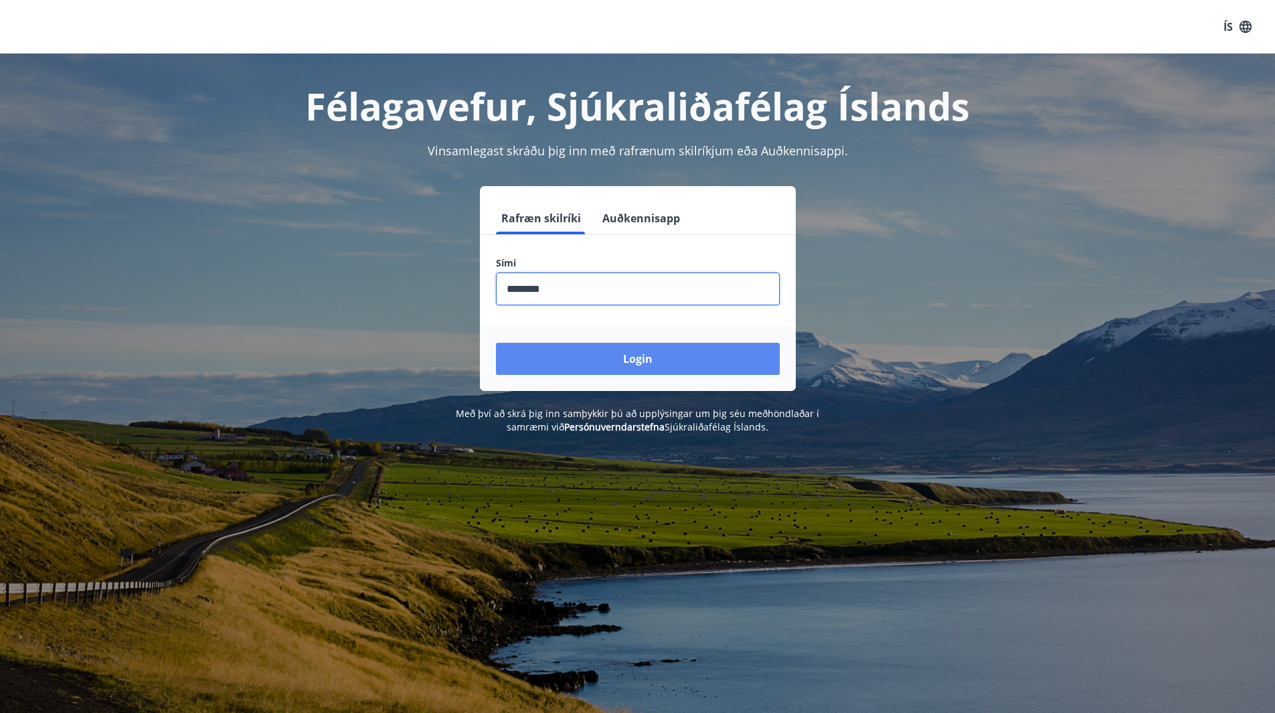
type input "********"
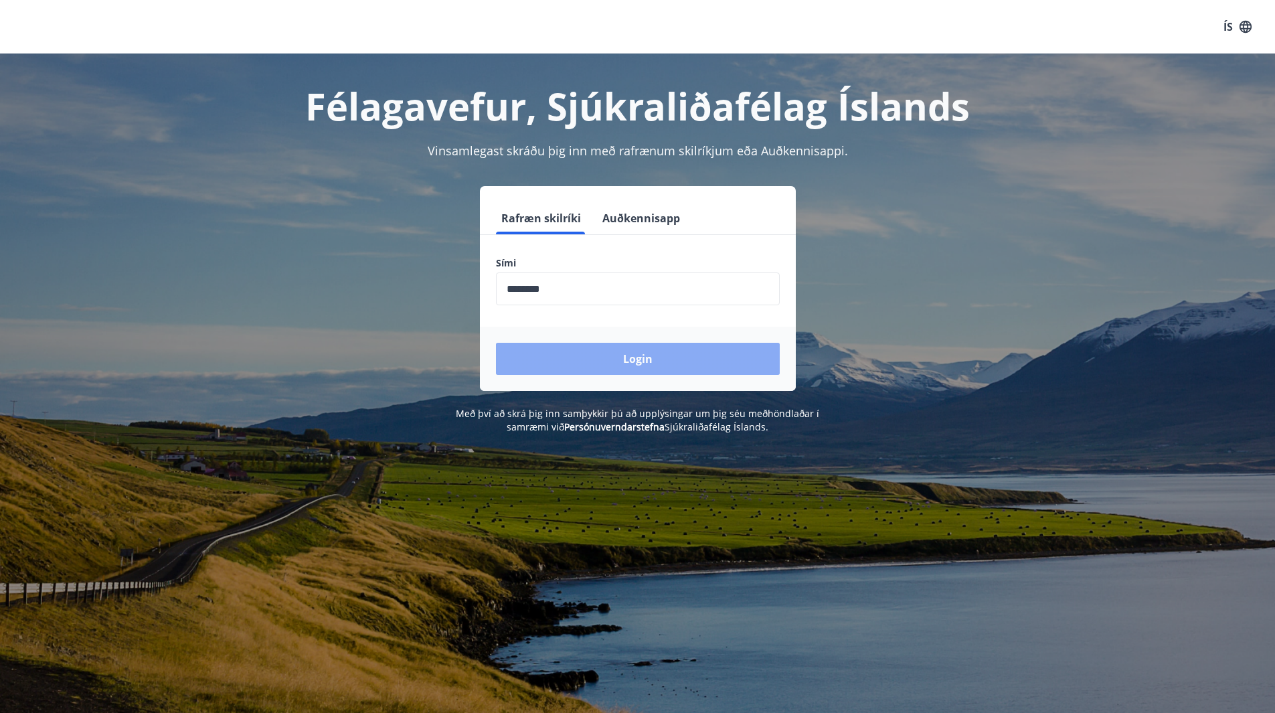
click at [647, 359] on button "Login" at bounding box center [638, 359] width 284 height 32
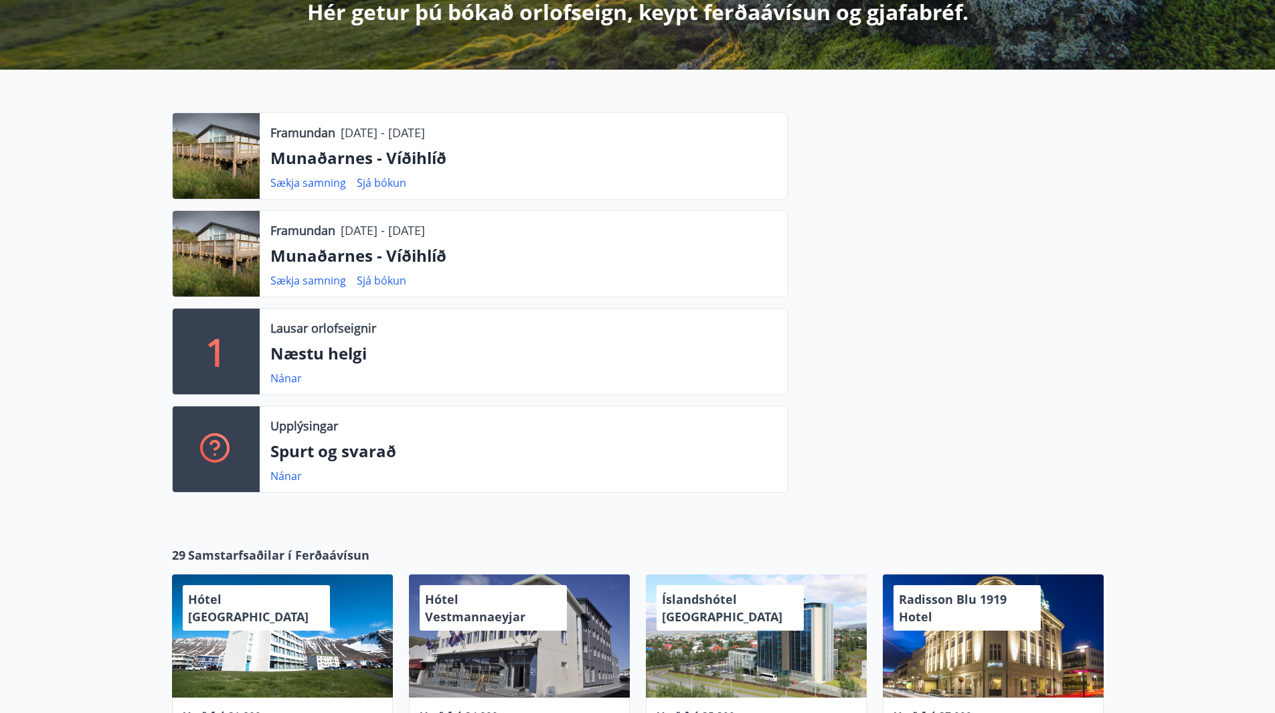
scroll to position [335, 0]
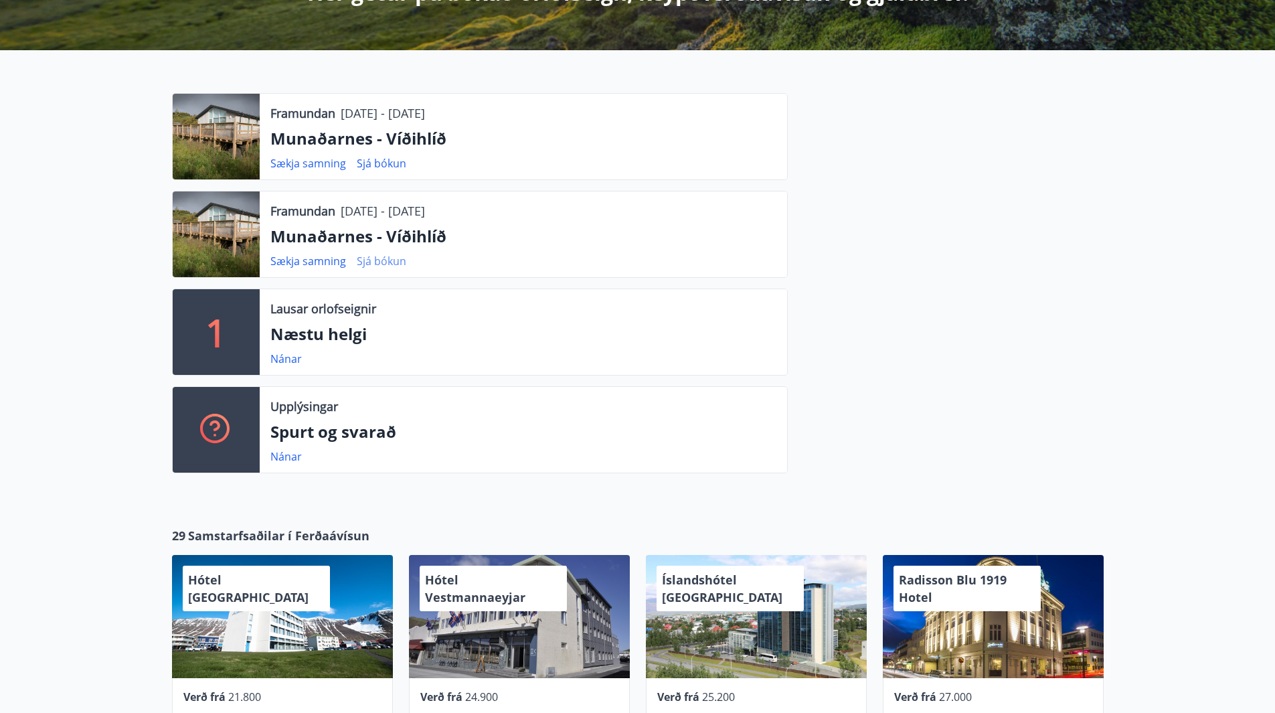
click at [377, 263] on link "Sjá bókun" at bounding box center [382, 261] width 50 height 15
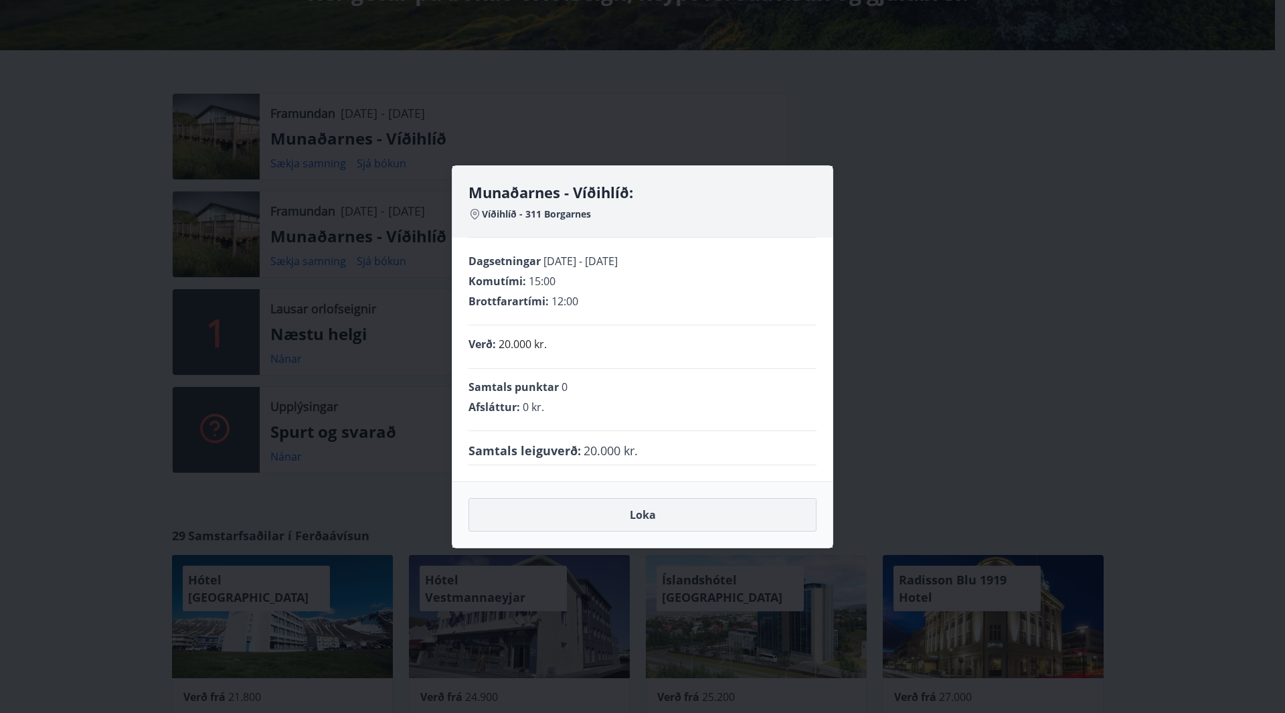
click at [643, 523] on button "Loka" at bounding box center [642, 514] width 348 height 33
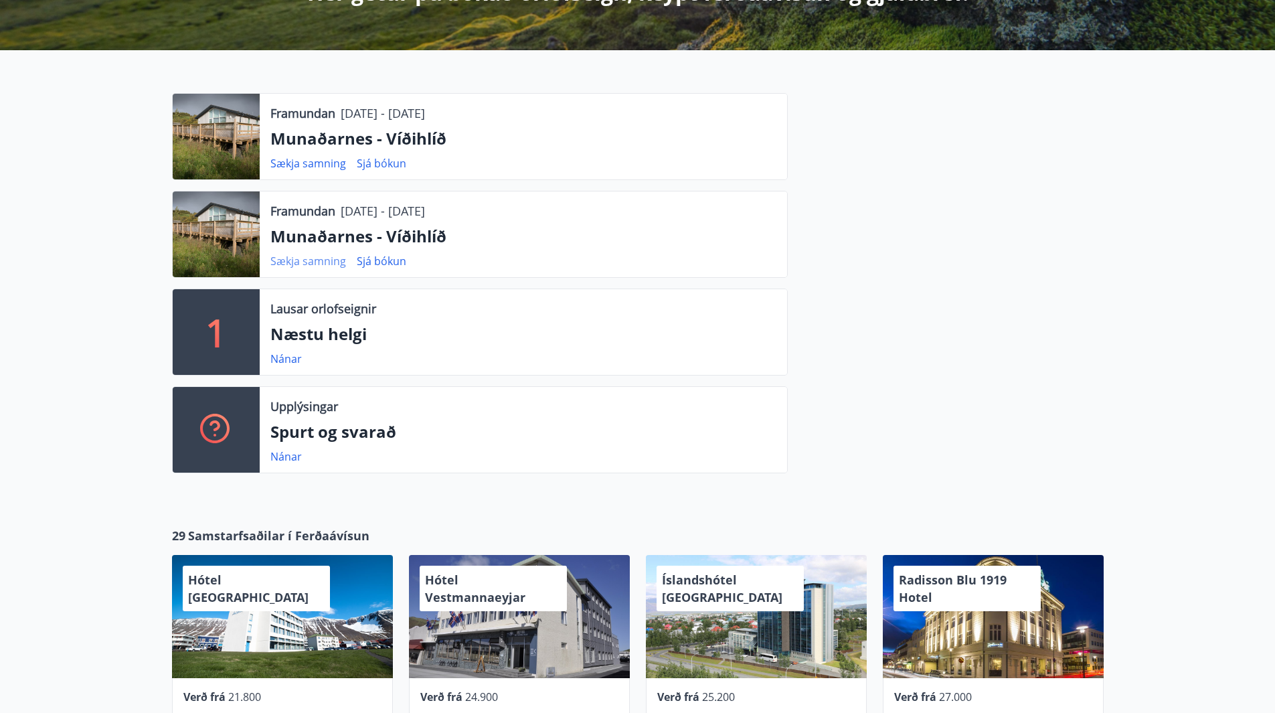
click at [320, 265] on link "Sækja samning" at bounding box center [308, 261] width 76 height 15
click at [292, 458] on link "Nánar" at bounding box center [285, 456] width 31 height 15
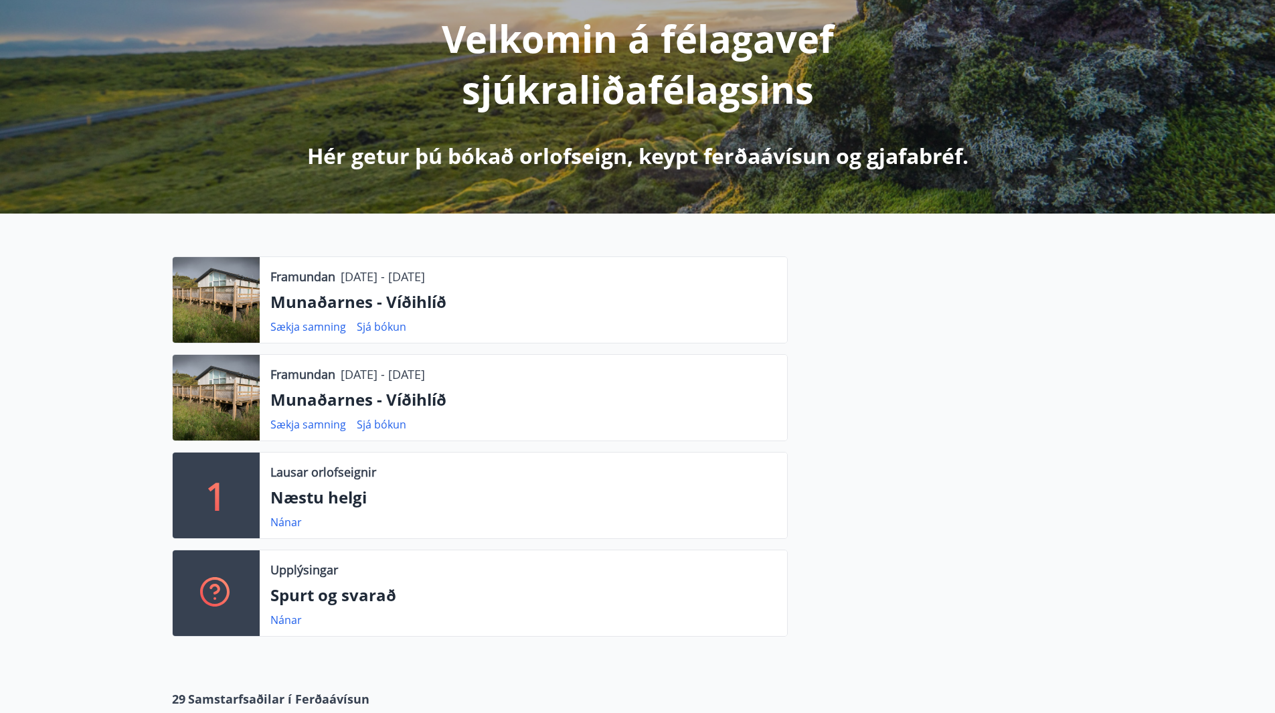
scroll to position [268, 0]
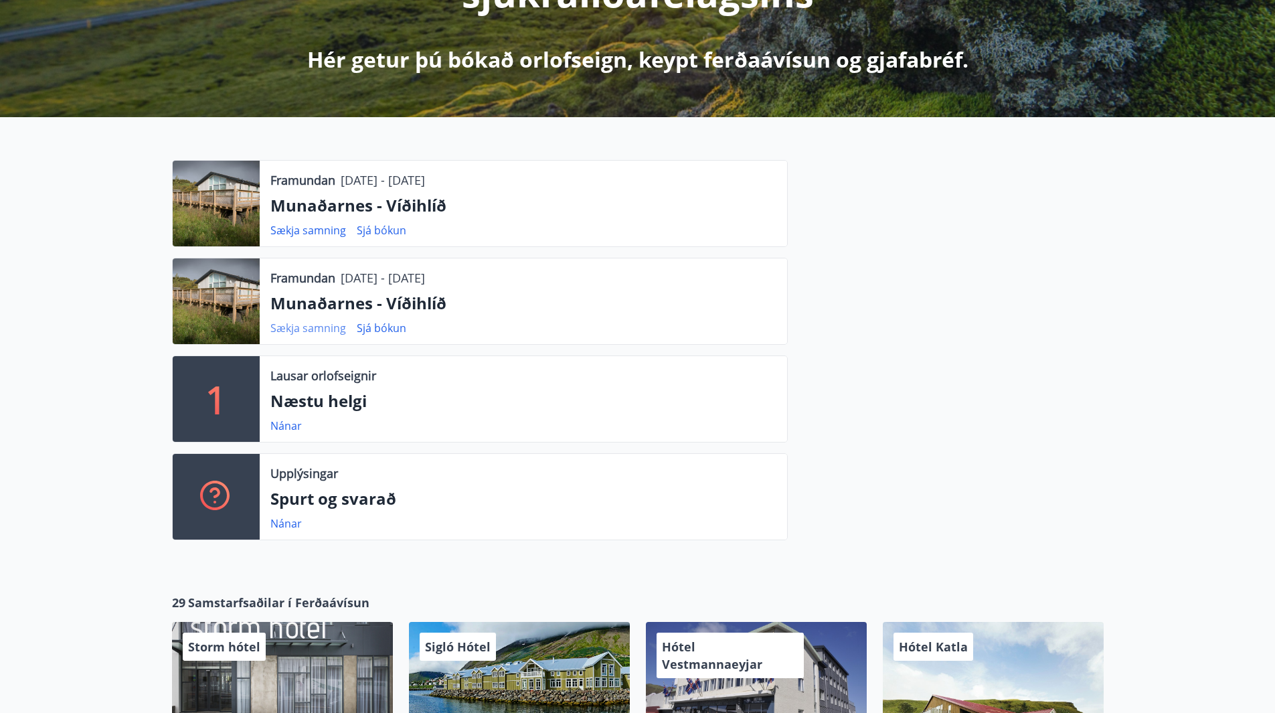
click at [316, 326] on link "Sækja samning" at bounding box center [308, 327] width 76 height 15
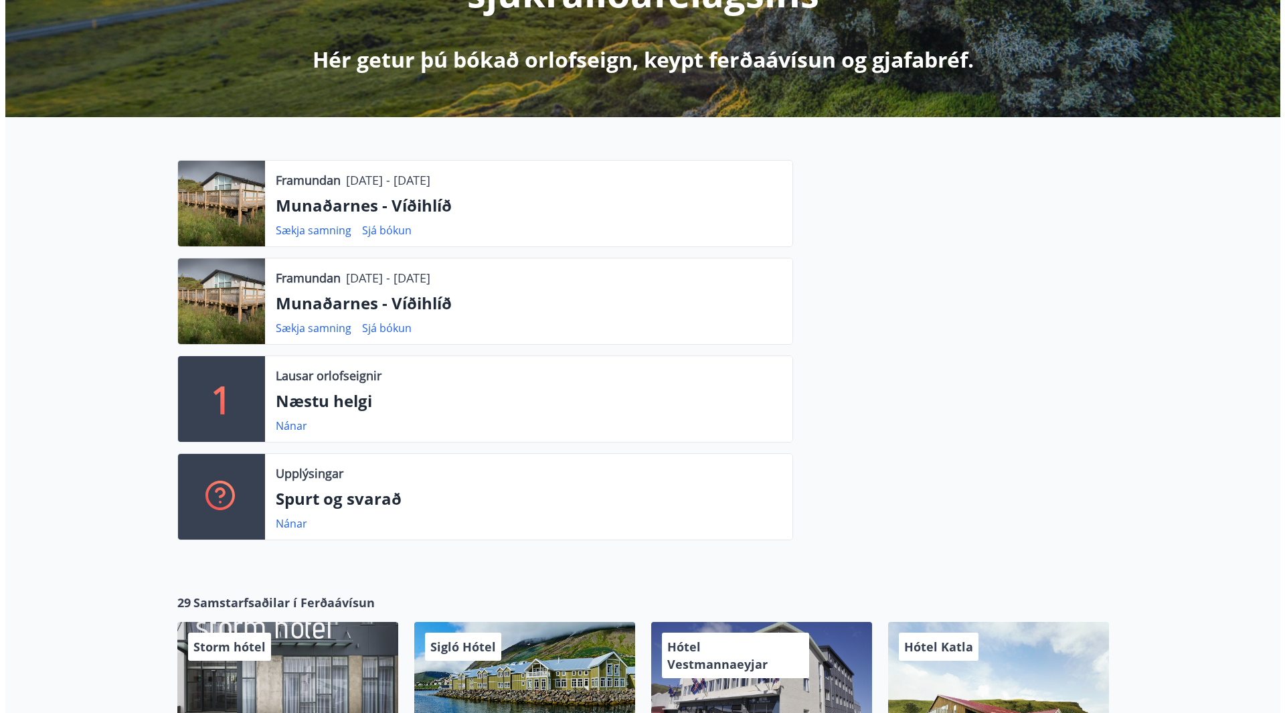
scroll to position [0, 0]
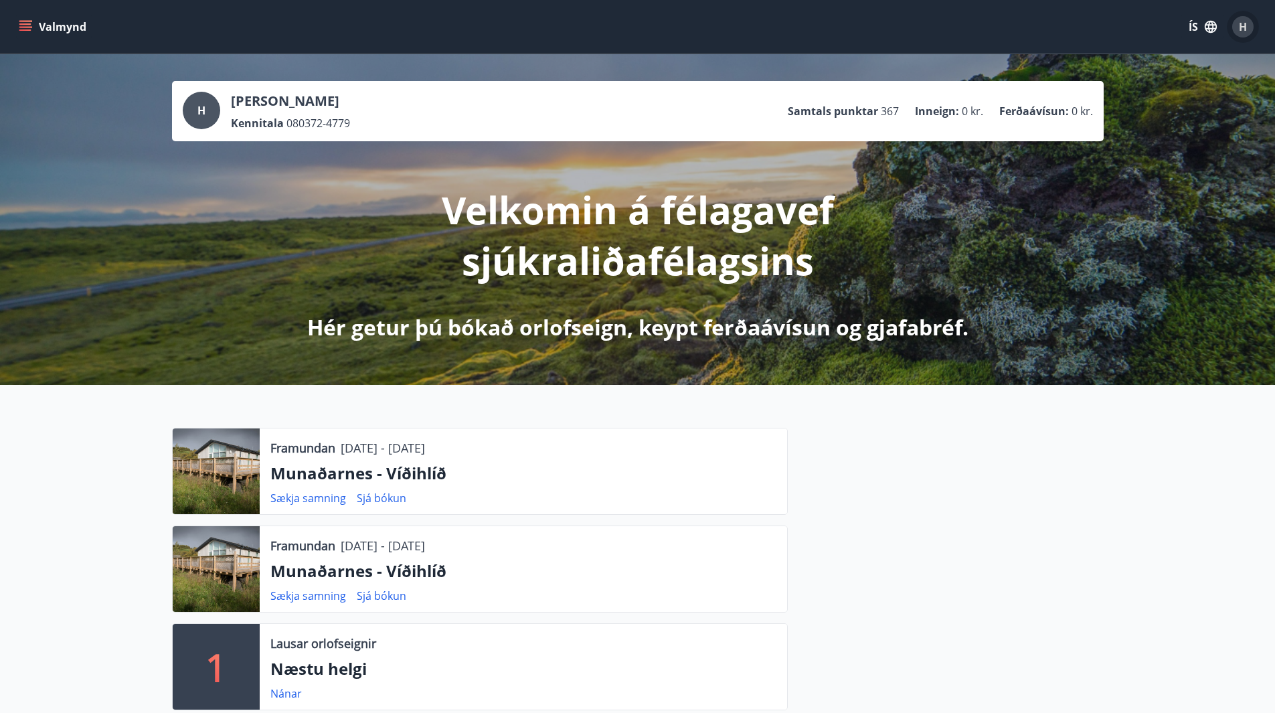
click at [1244, 29] on span "H" at bounding box center [1242, 26] width 8 height 15
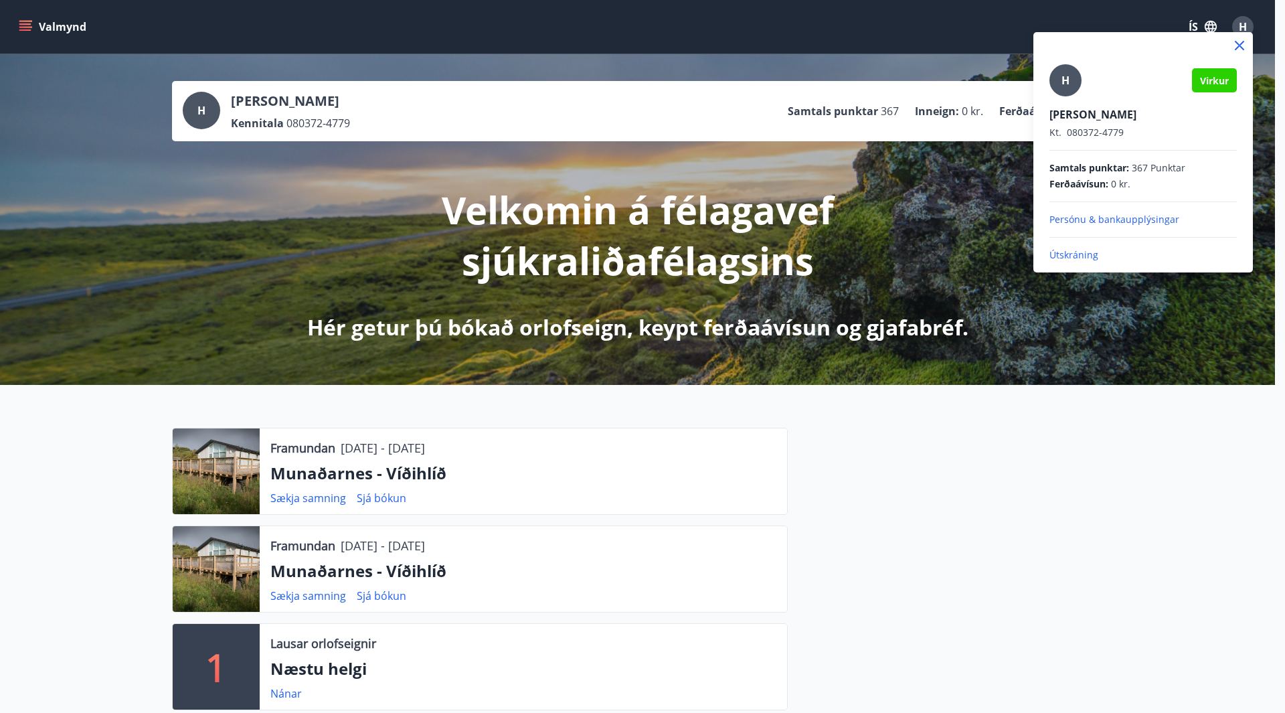
click at [1069, 250] on p "Útskráning" at bounding box center [1142, 254] width 187 height 13
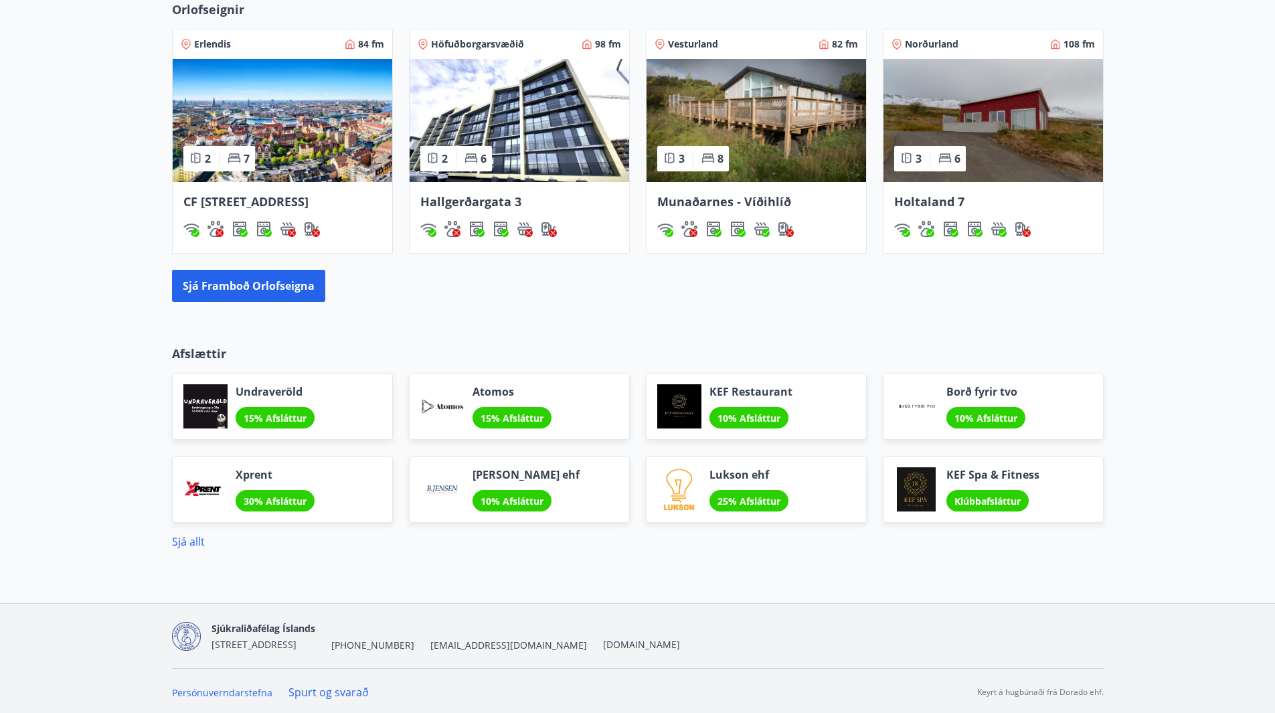
scroll to position [1139, 0]
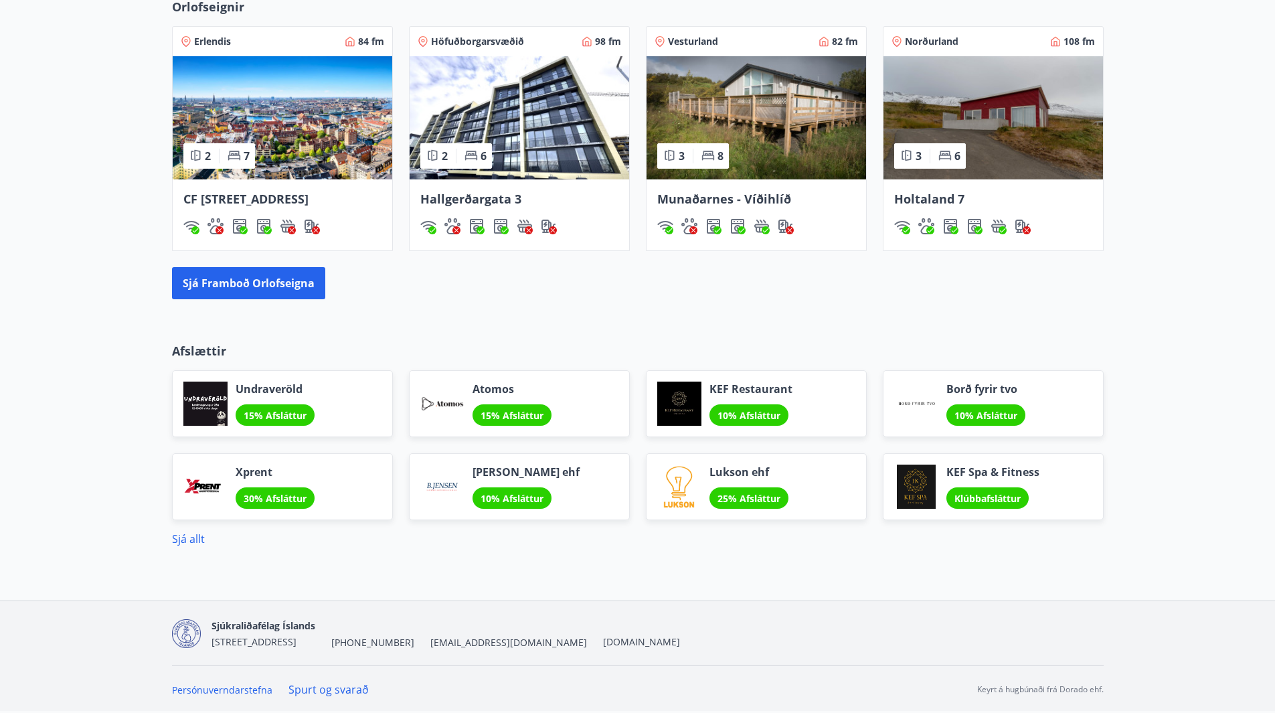
click at [342, 684] on link "Spurt og svarað" at bounding box center [328, 689] width 80 height 15
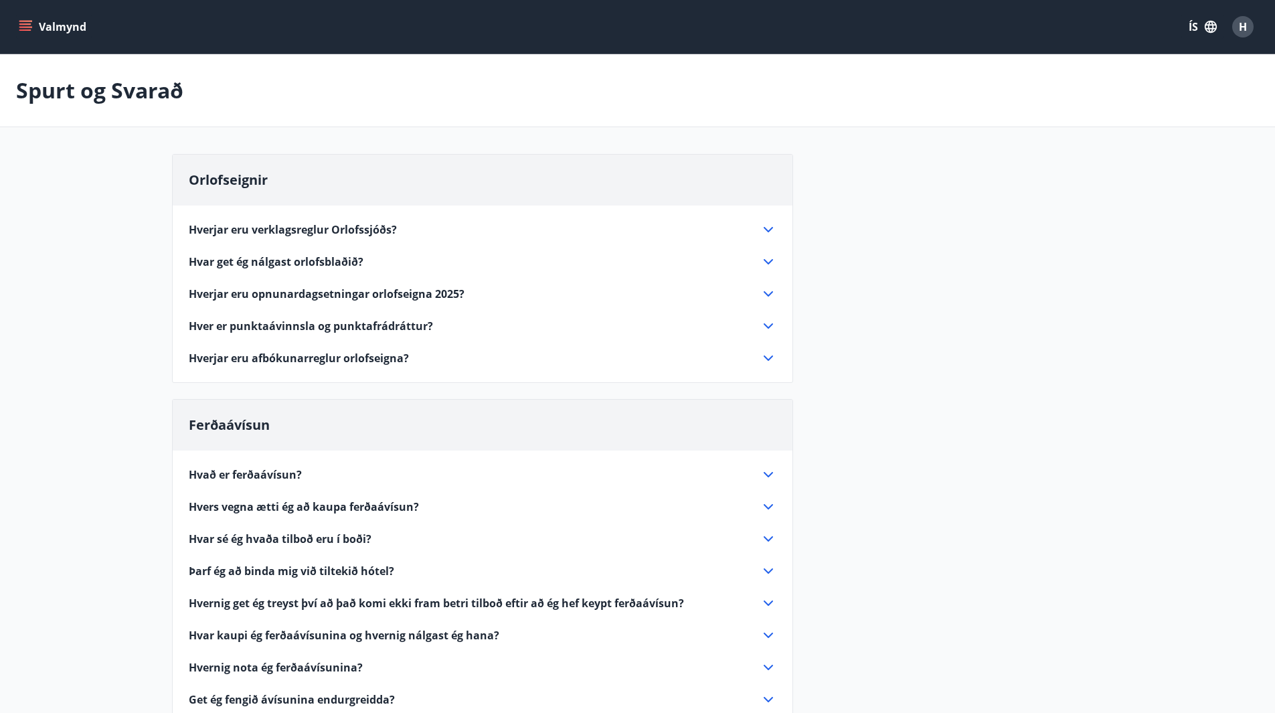
click at [1244, 28] on span "H" at bounding box center [1242, 26] width 8 height 15
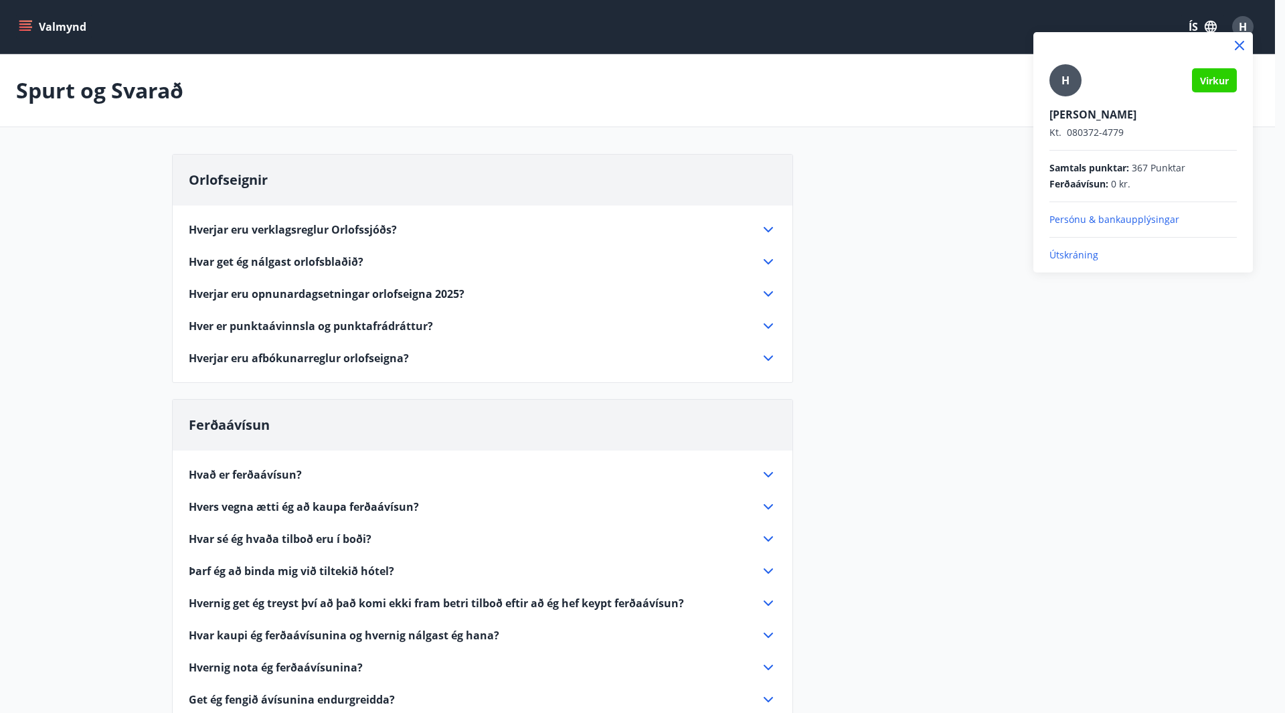
click at [1073, 257] on p "Útskráning" at bounding box center [1142, 254] width 187 height 13
